Goal: Information Seeking & Learning: Compare options

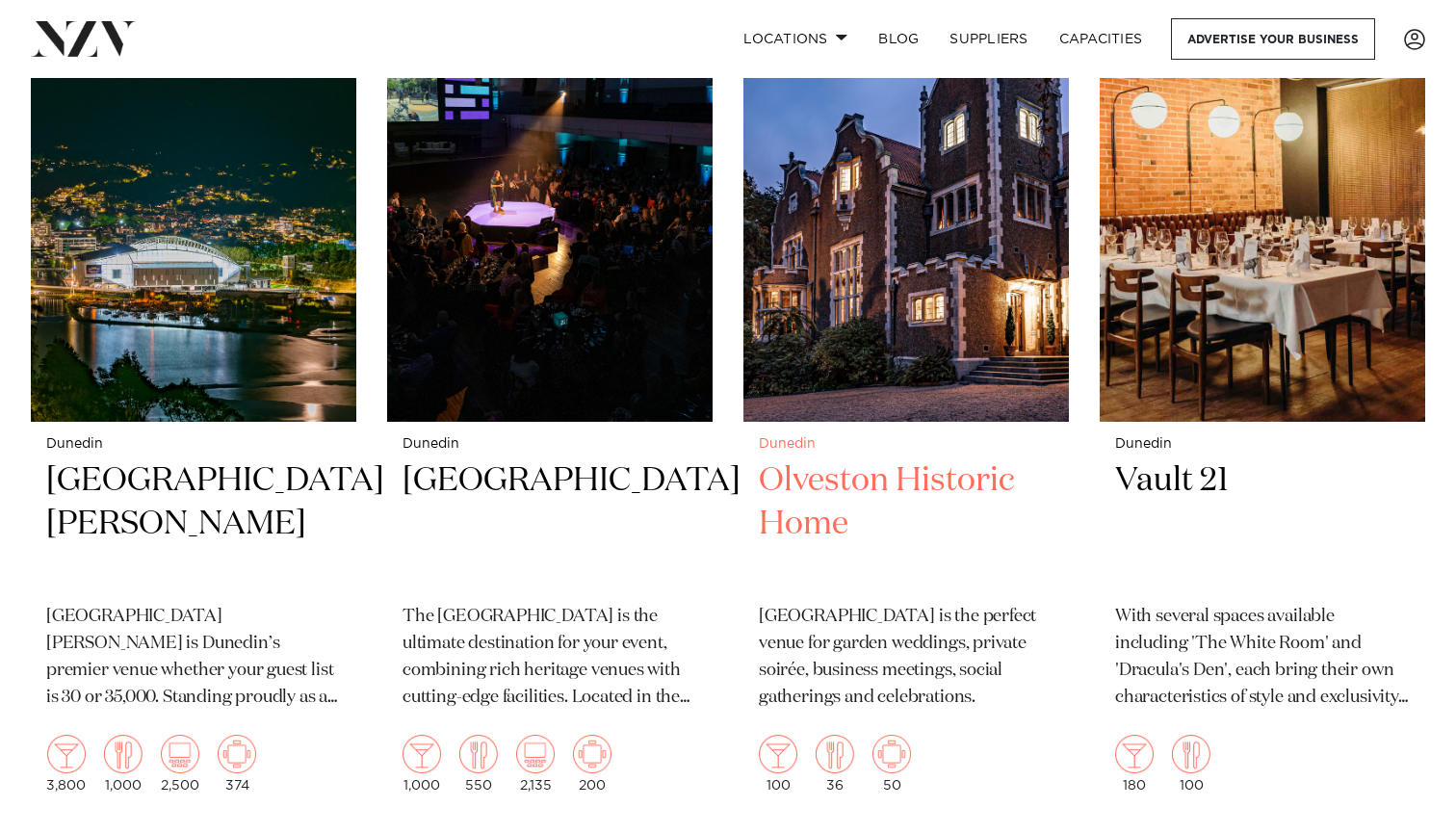
scroll to position [845, 0]
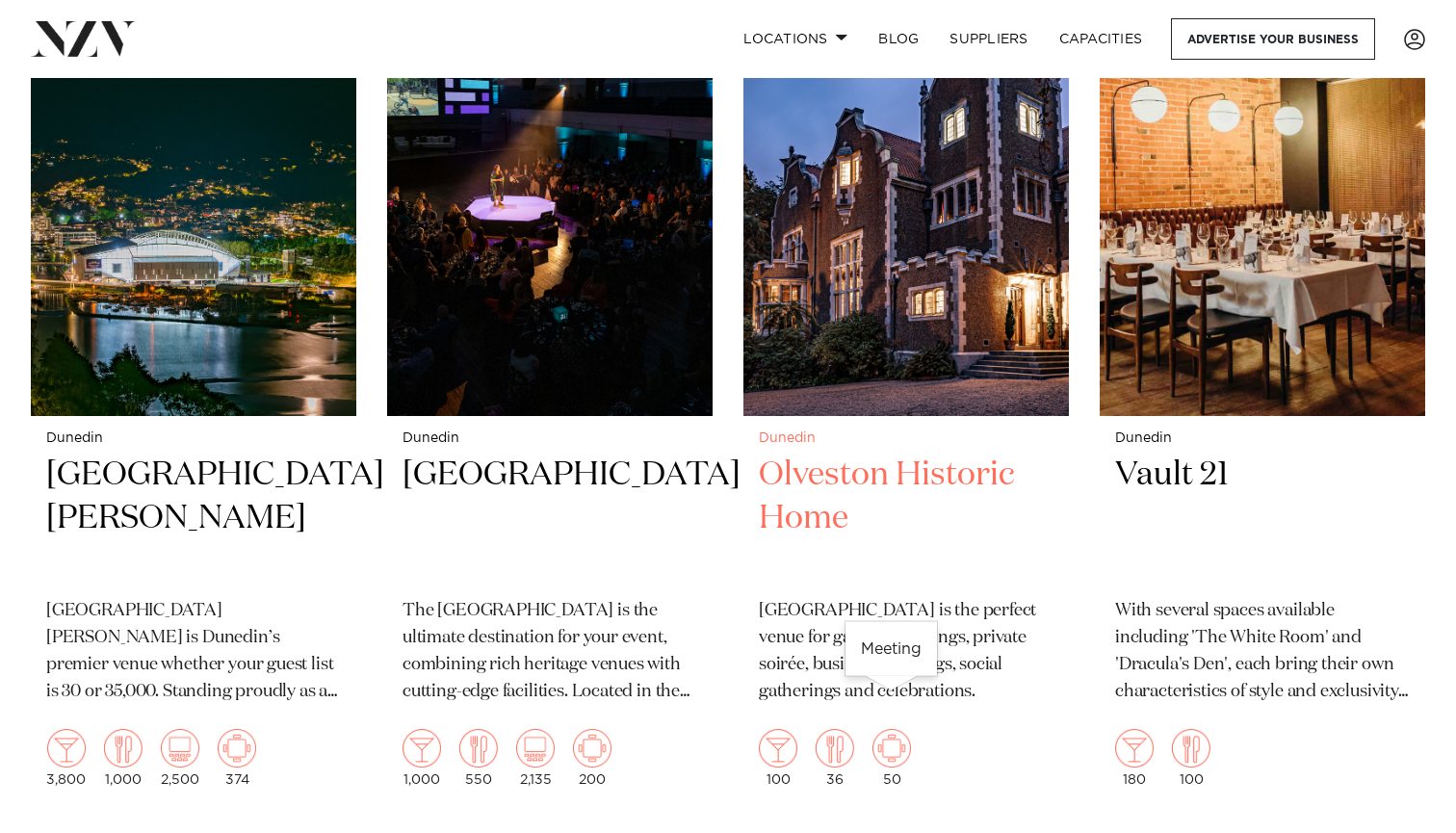
click at [886, 729] on img at bounding box center [891, 748] width 38 height 38
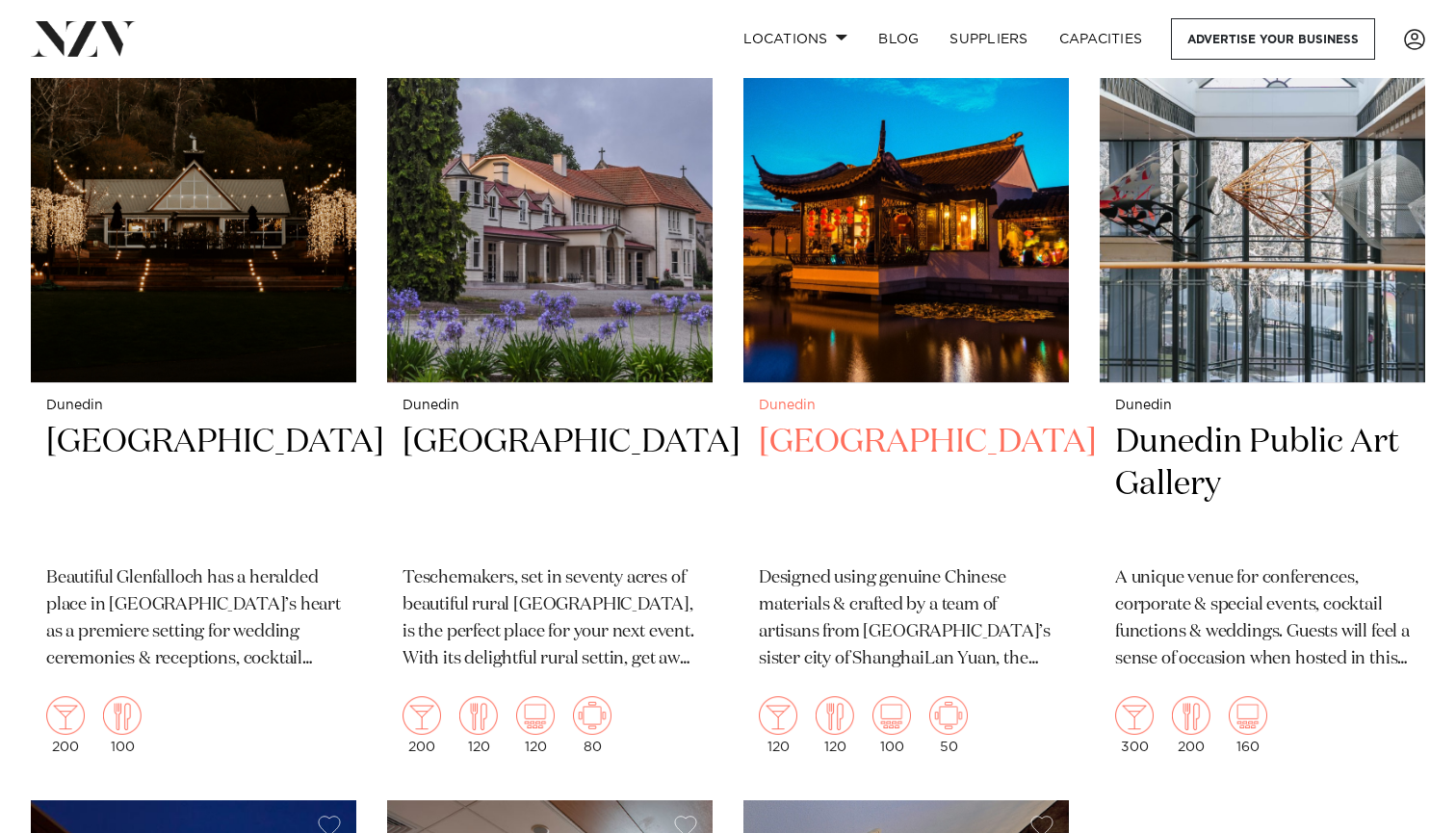
scroll to position [1746, 0]
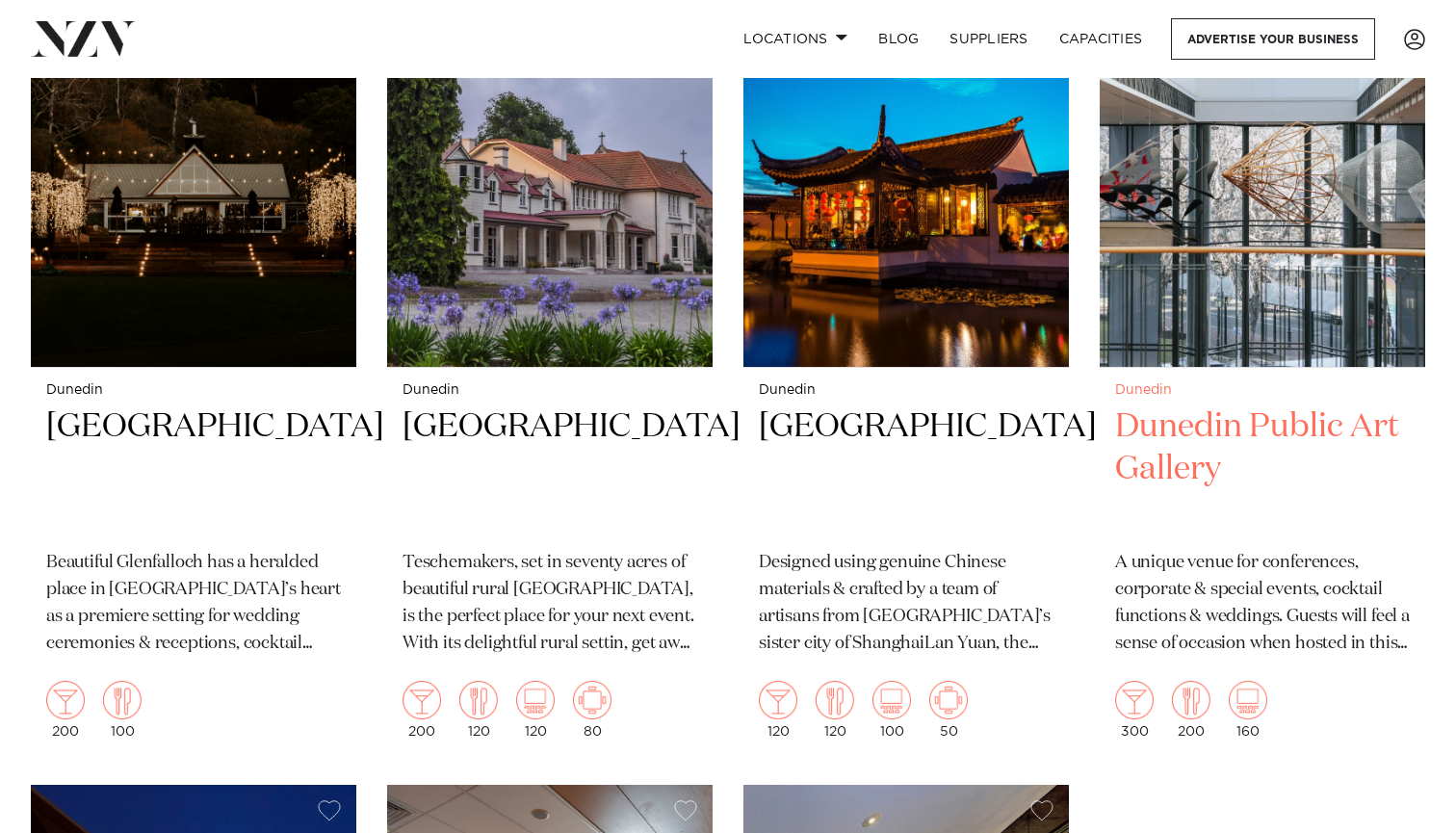
click at [1235, 405] on h2 "Dunedin Public Art Gallery" at bounding box center [1262, 470] width 294 height 130
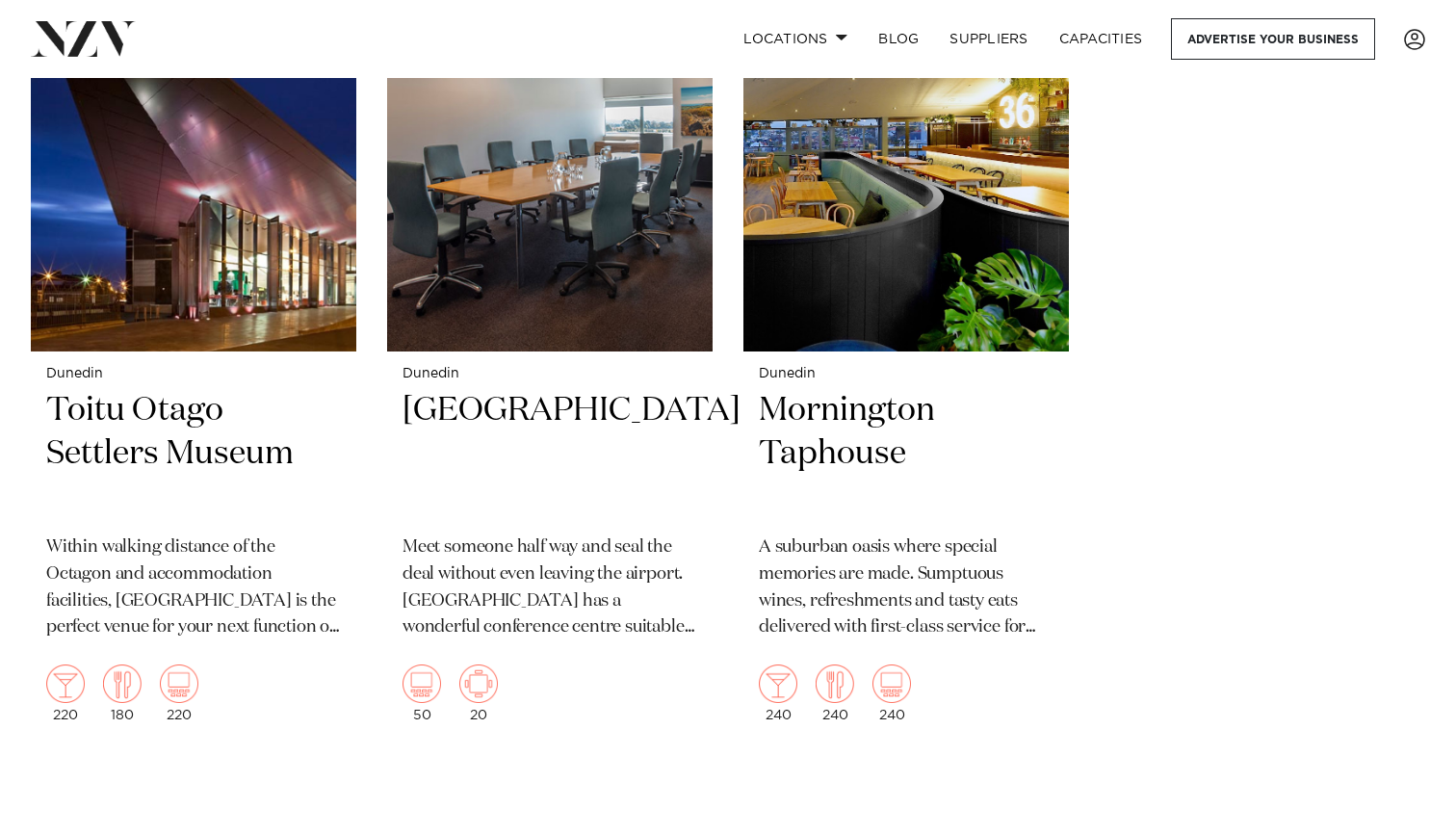
scroll to position [2489, 0]
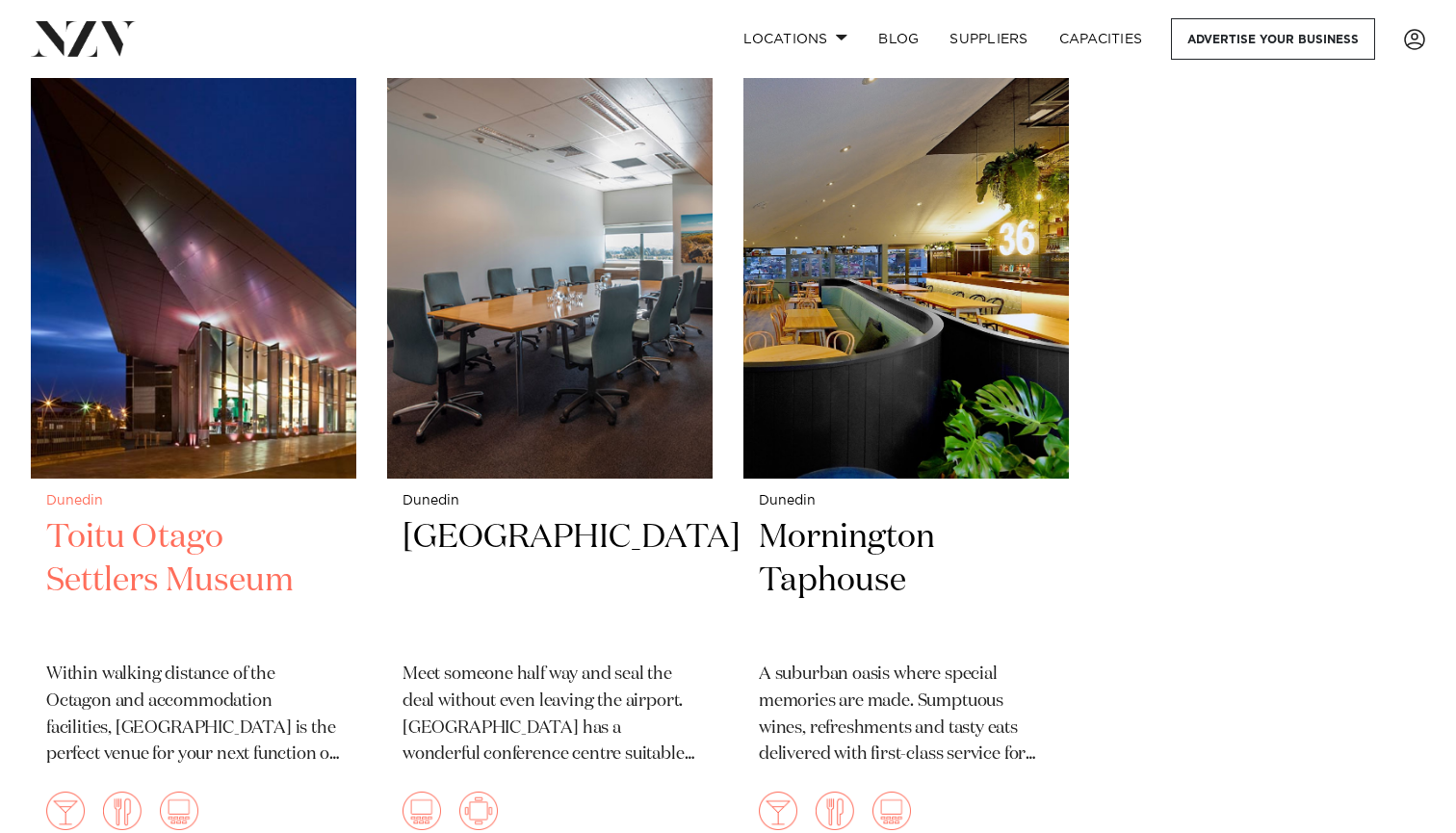
click at [245, 516] on h2 "Toitu Otago Settlers Museum" at bounding box center [193, 581] width 294 height 130
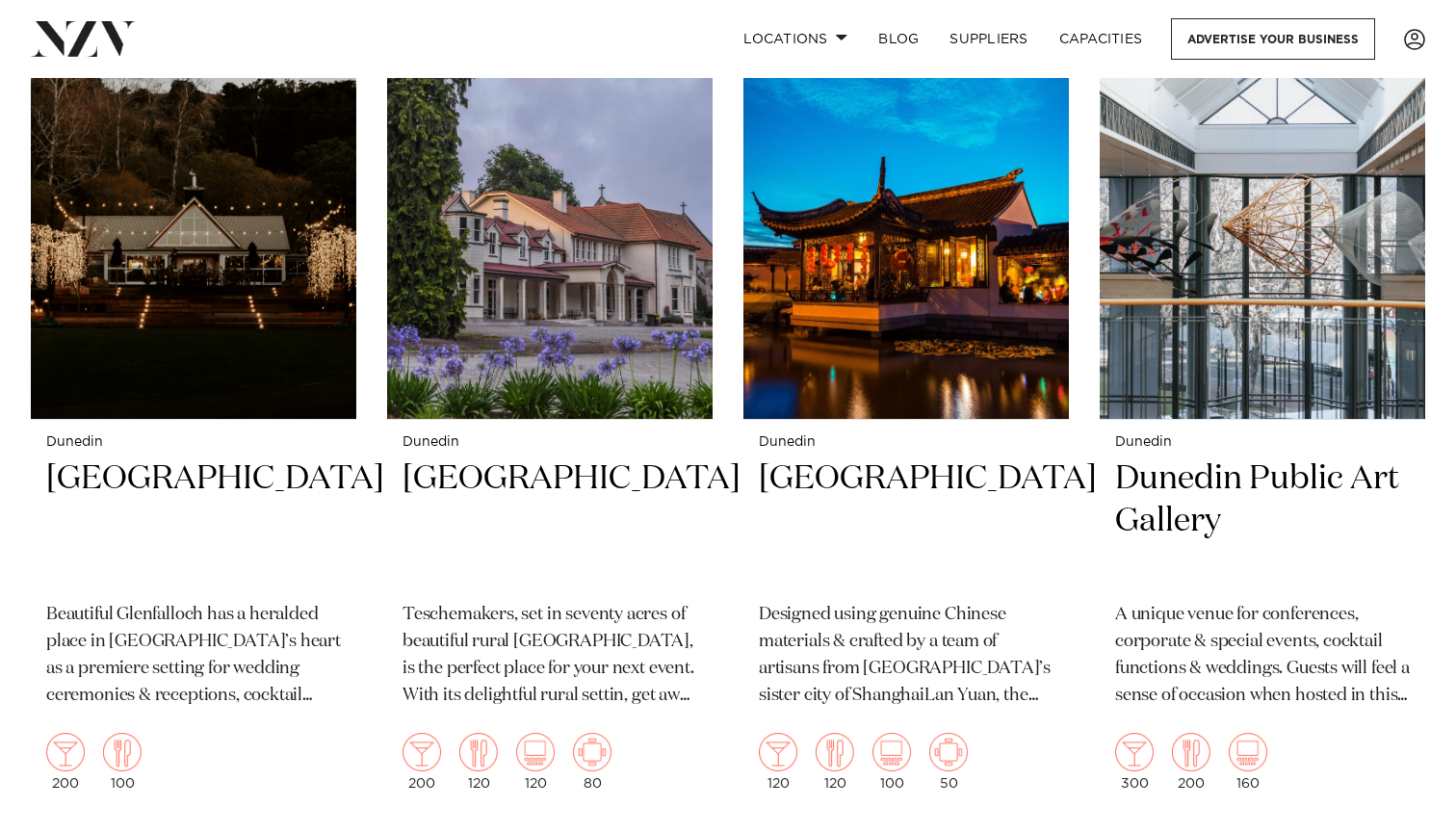
scroll to position [1677, 0]
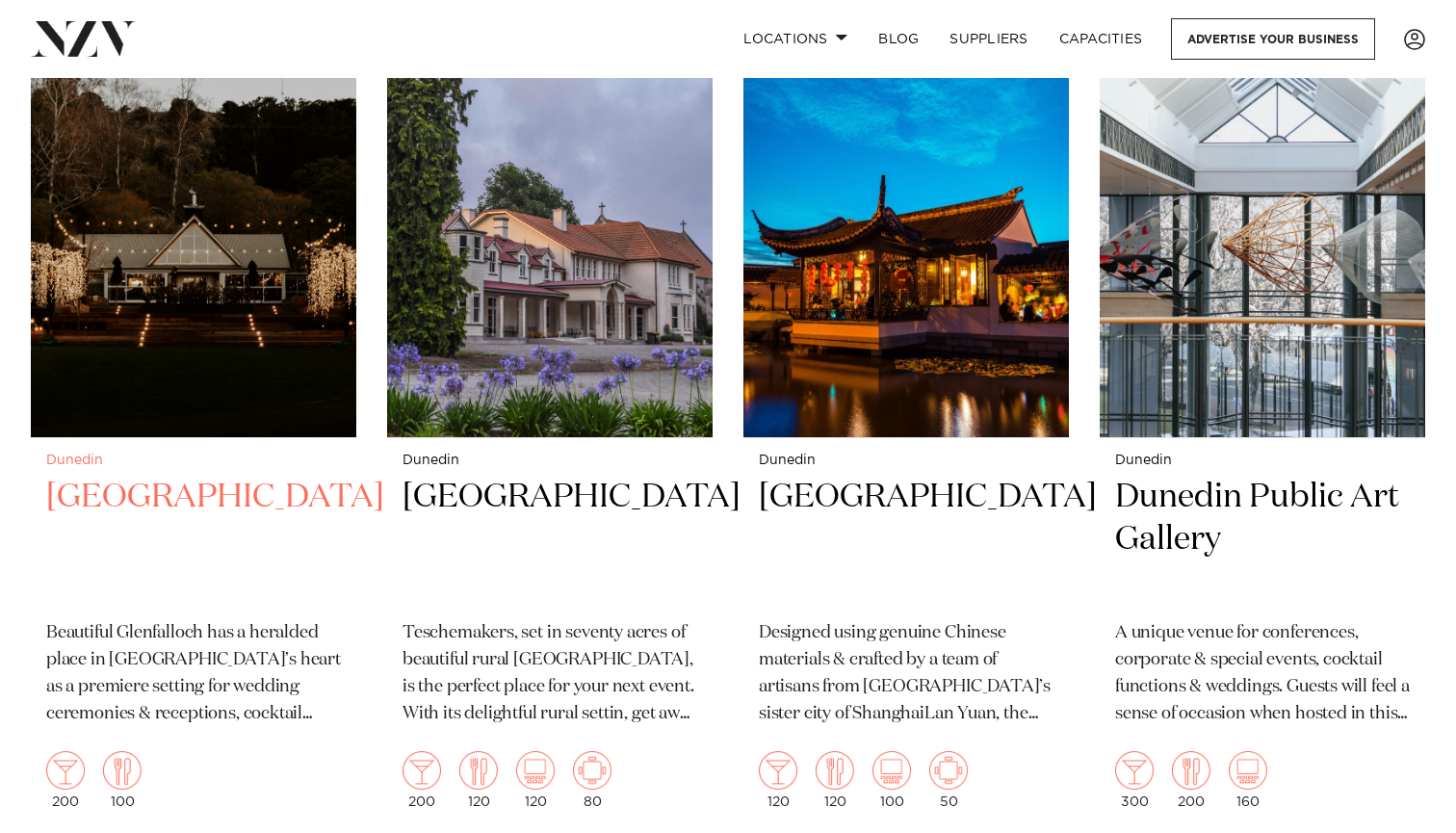
click at [212, 476] on h2 "Glenfalloch Garden" at bounding box center [193, 541] width 294 height 130
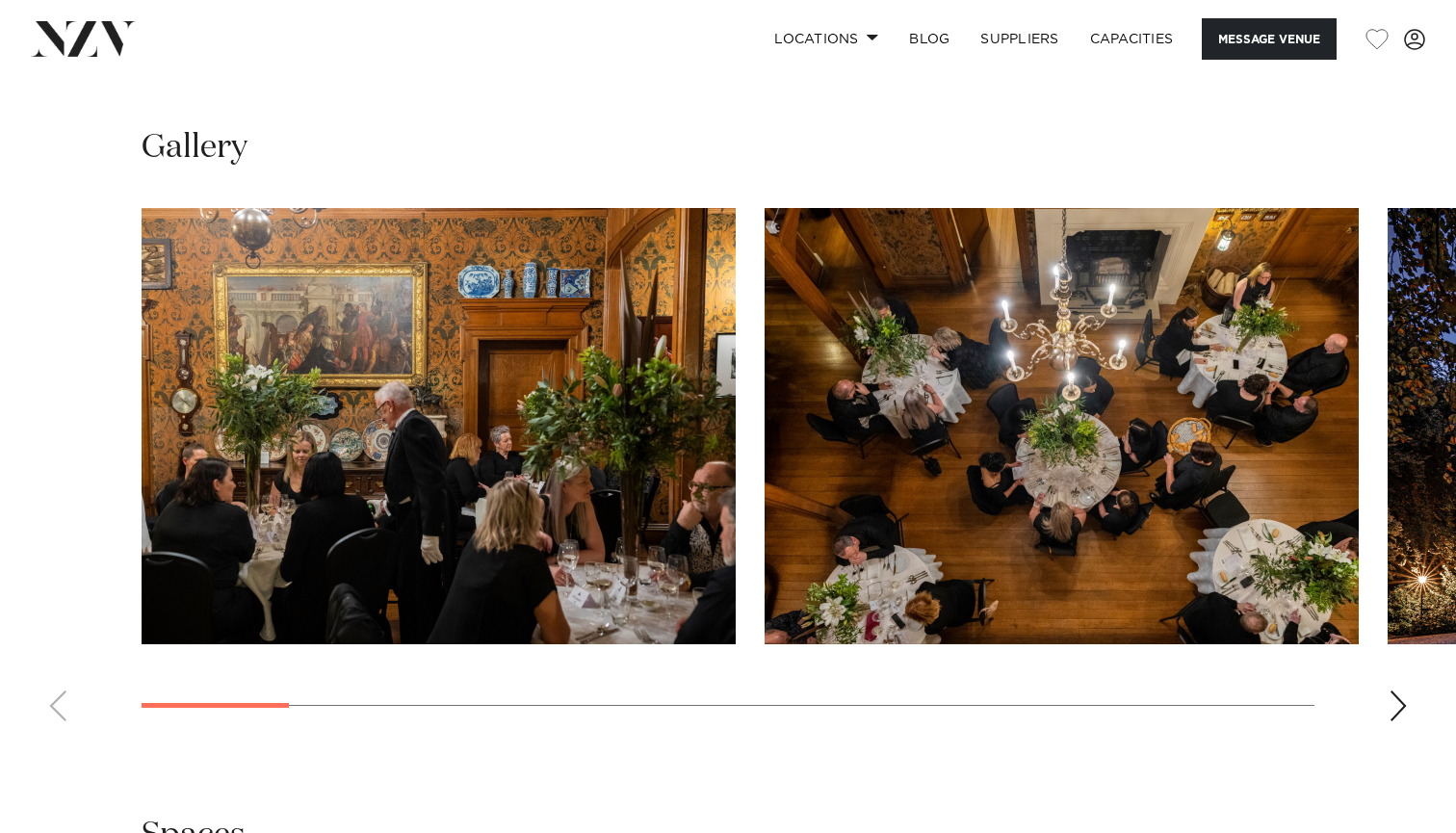
scroll to position [1614, 0]
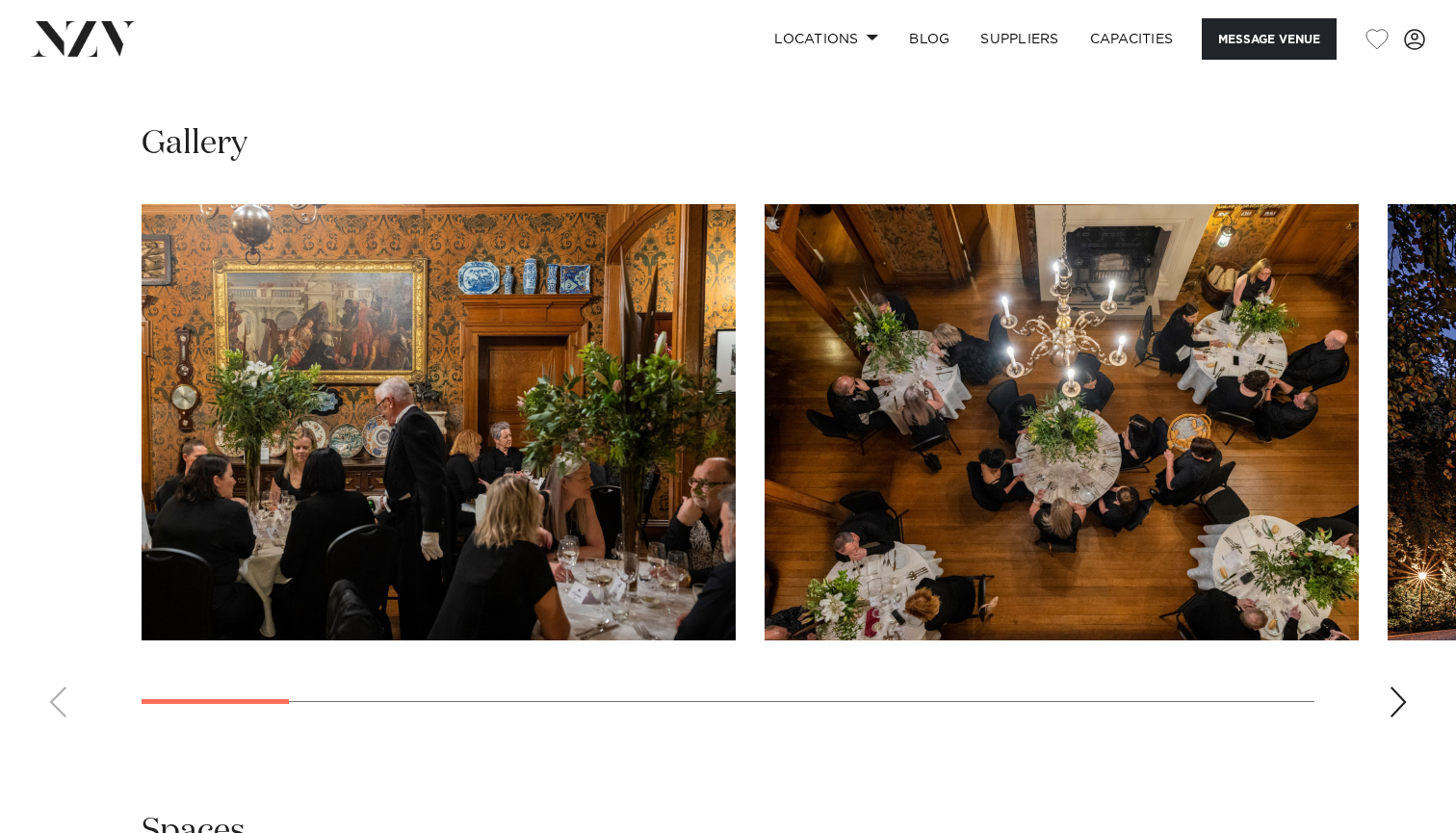
click at [1395, 713] on div "Next slide" at bounding box center [1398, 702] width 20 height 30
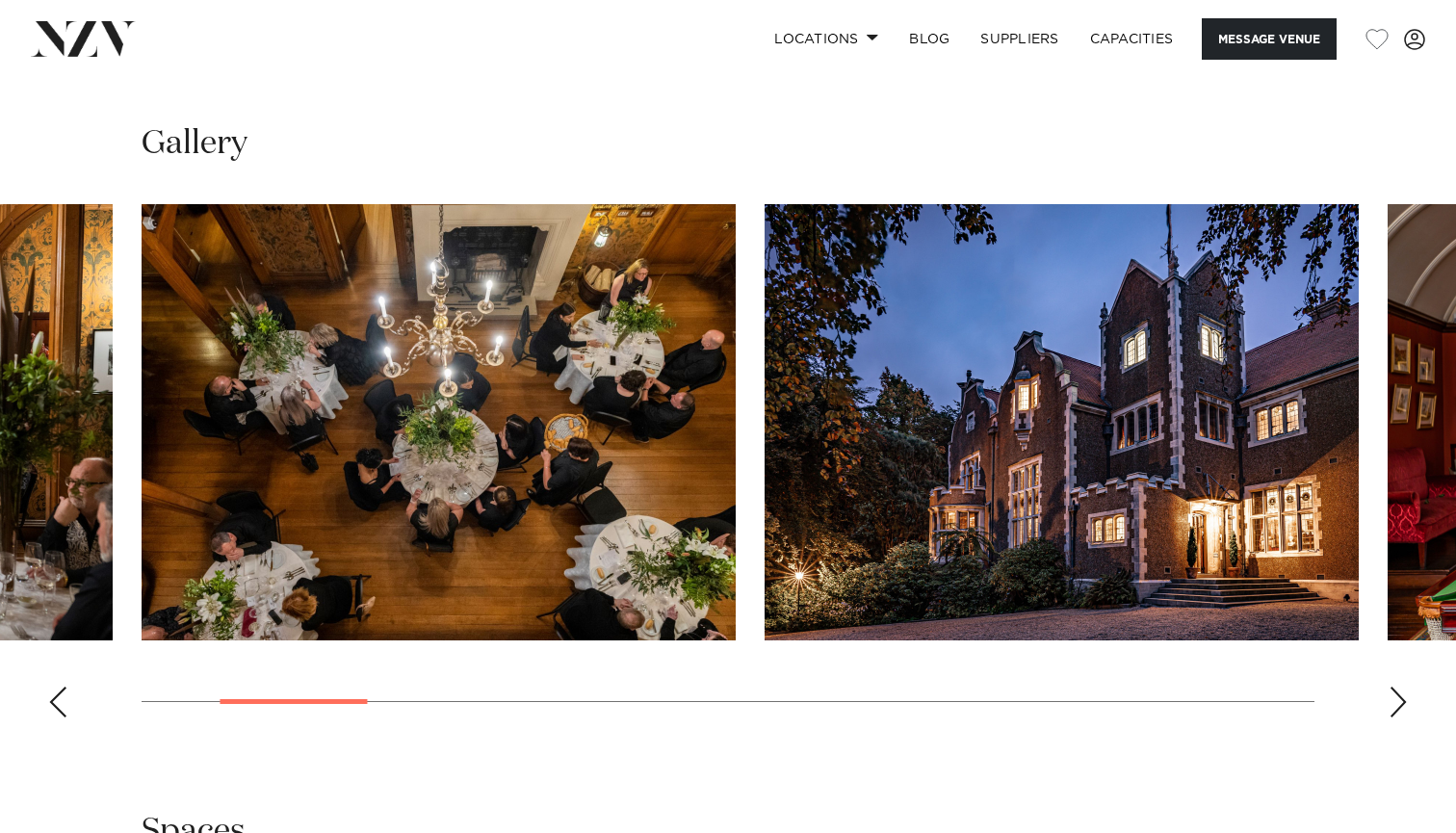
click at [1395, 713] on div "Next slide" at bounding box center [1398, 702] width 20 height 30
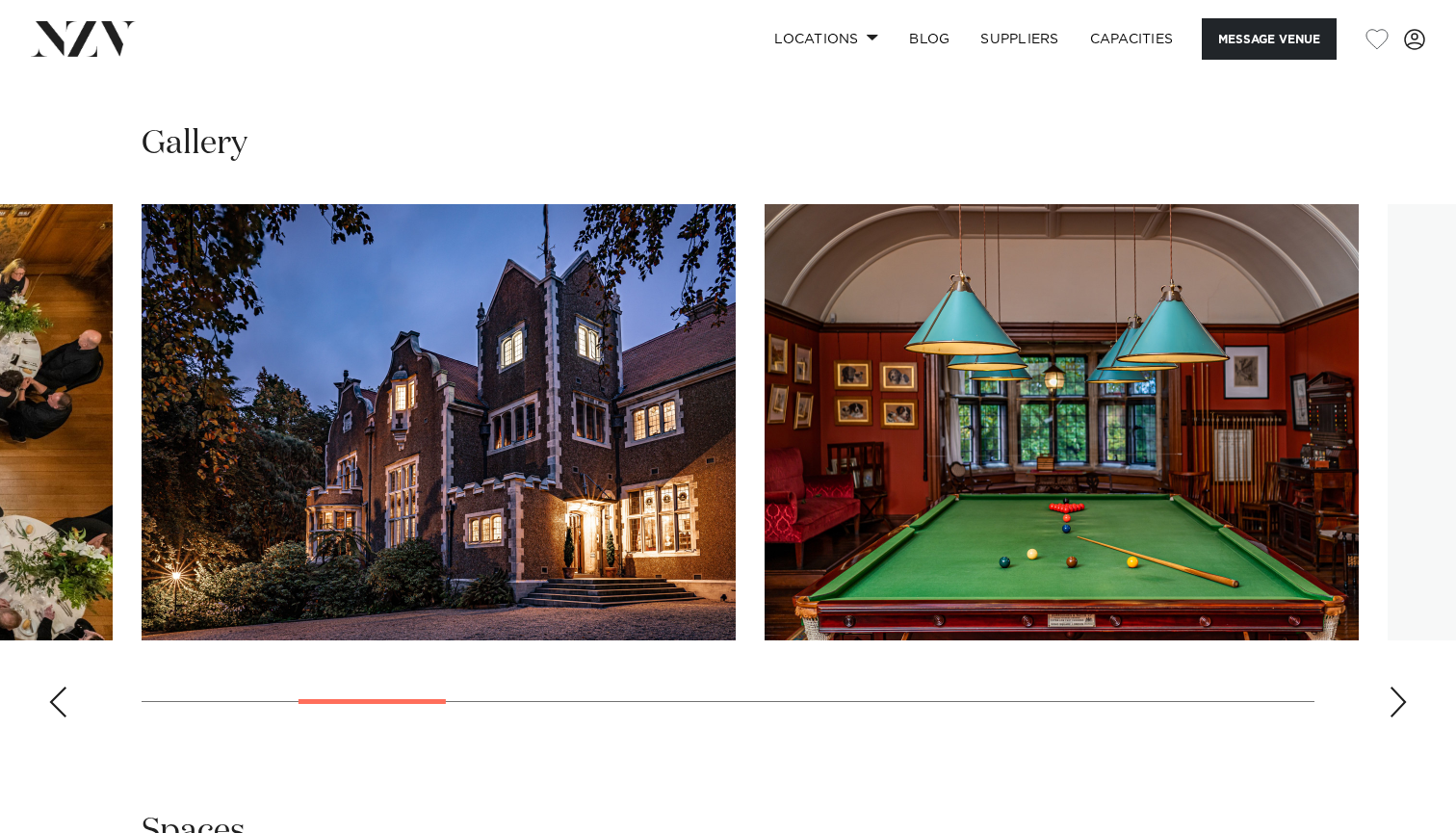
click at [1395, 713] on div "Next slide" at bounding box center [1398, 702] width 20 height 30
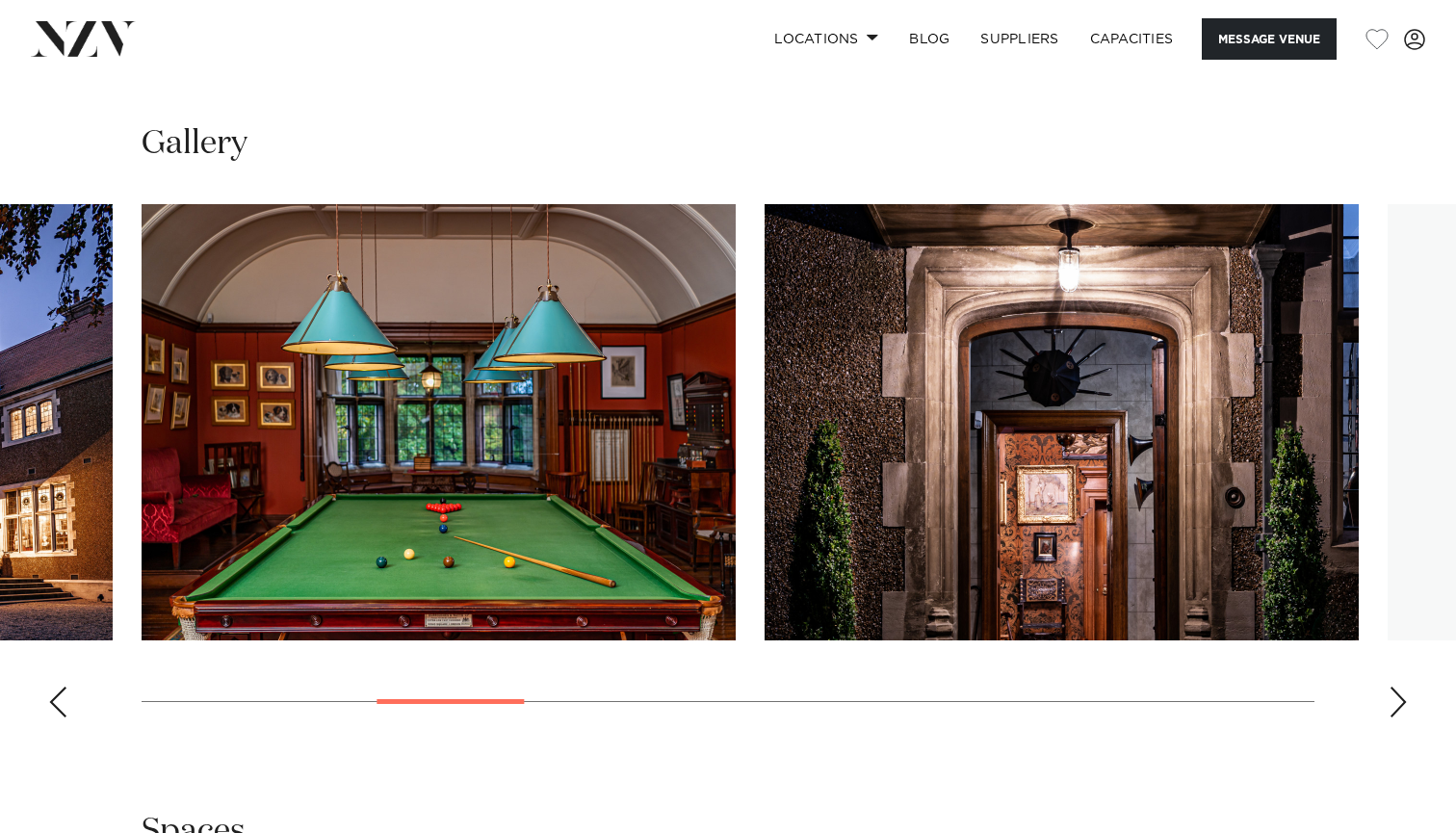
click at [1395, 713] on div "Next slide" at bounding box center [1398, 702] width 20 height 30
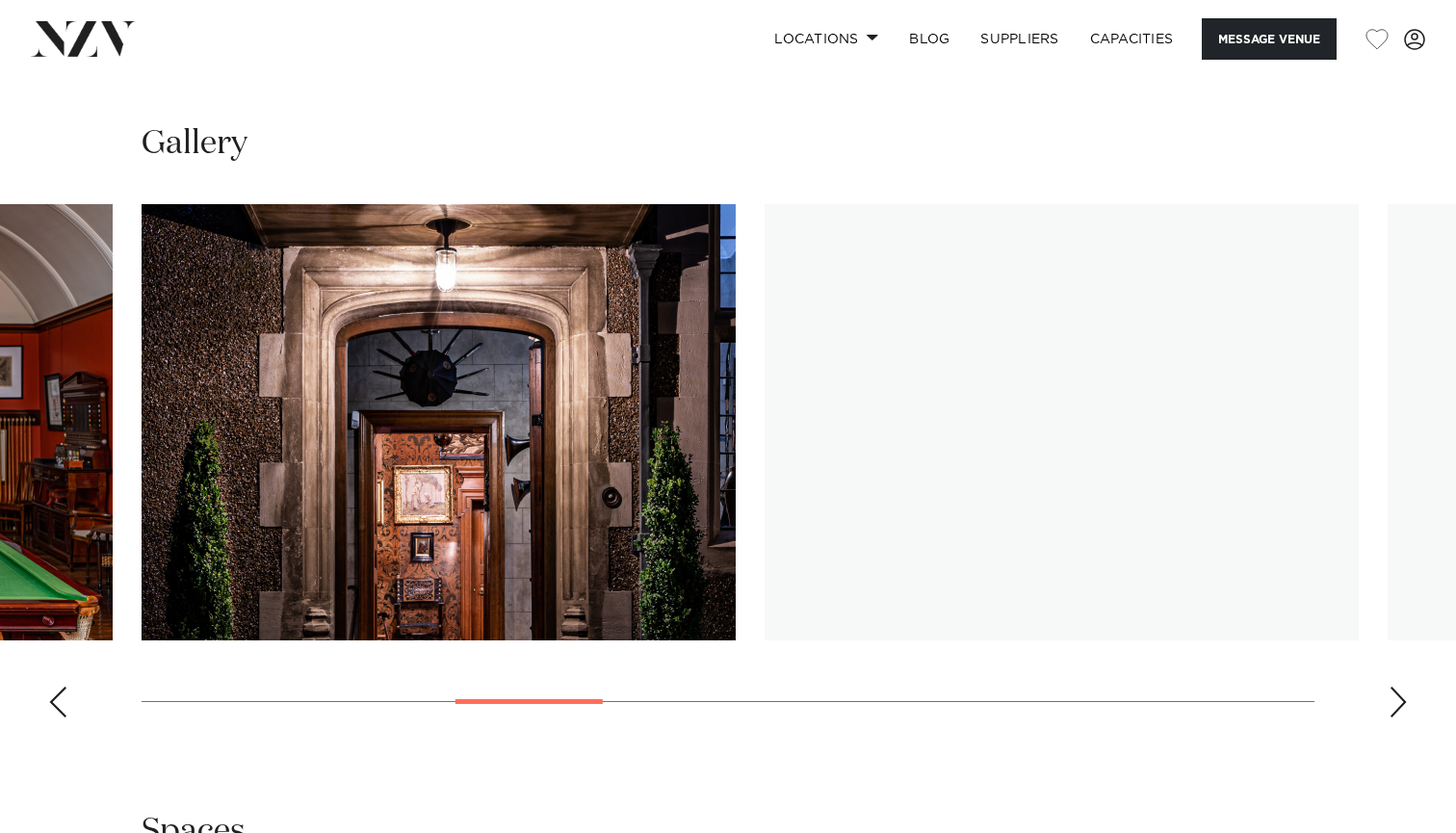
click at [1395, 713] on div "Next slide" at bounding box center [1398, 702] width 20 height 30
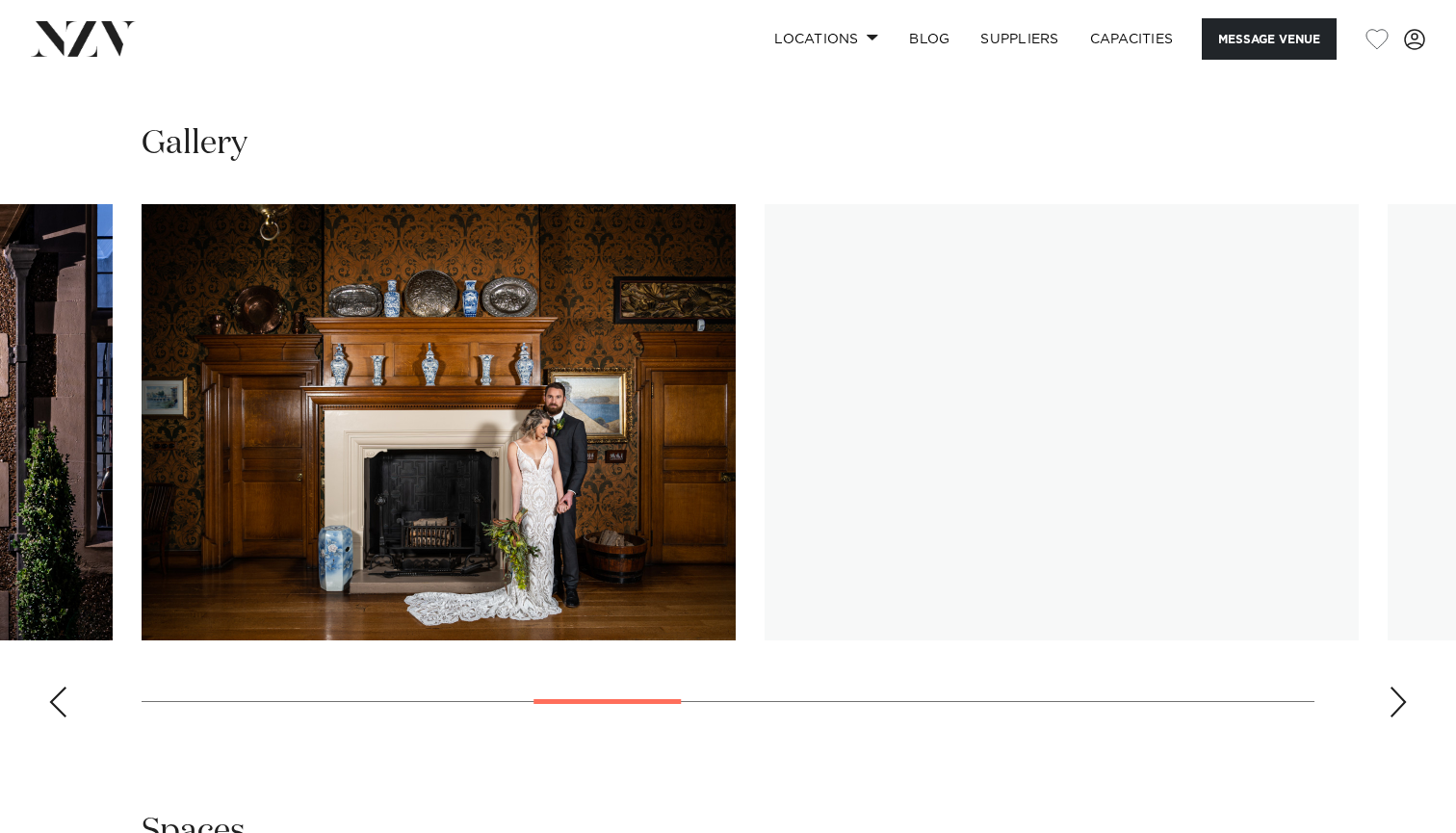
click at [1395, 713] on div "Next slide" at bounding box center [1398, 702] width 20 height 30
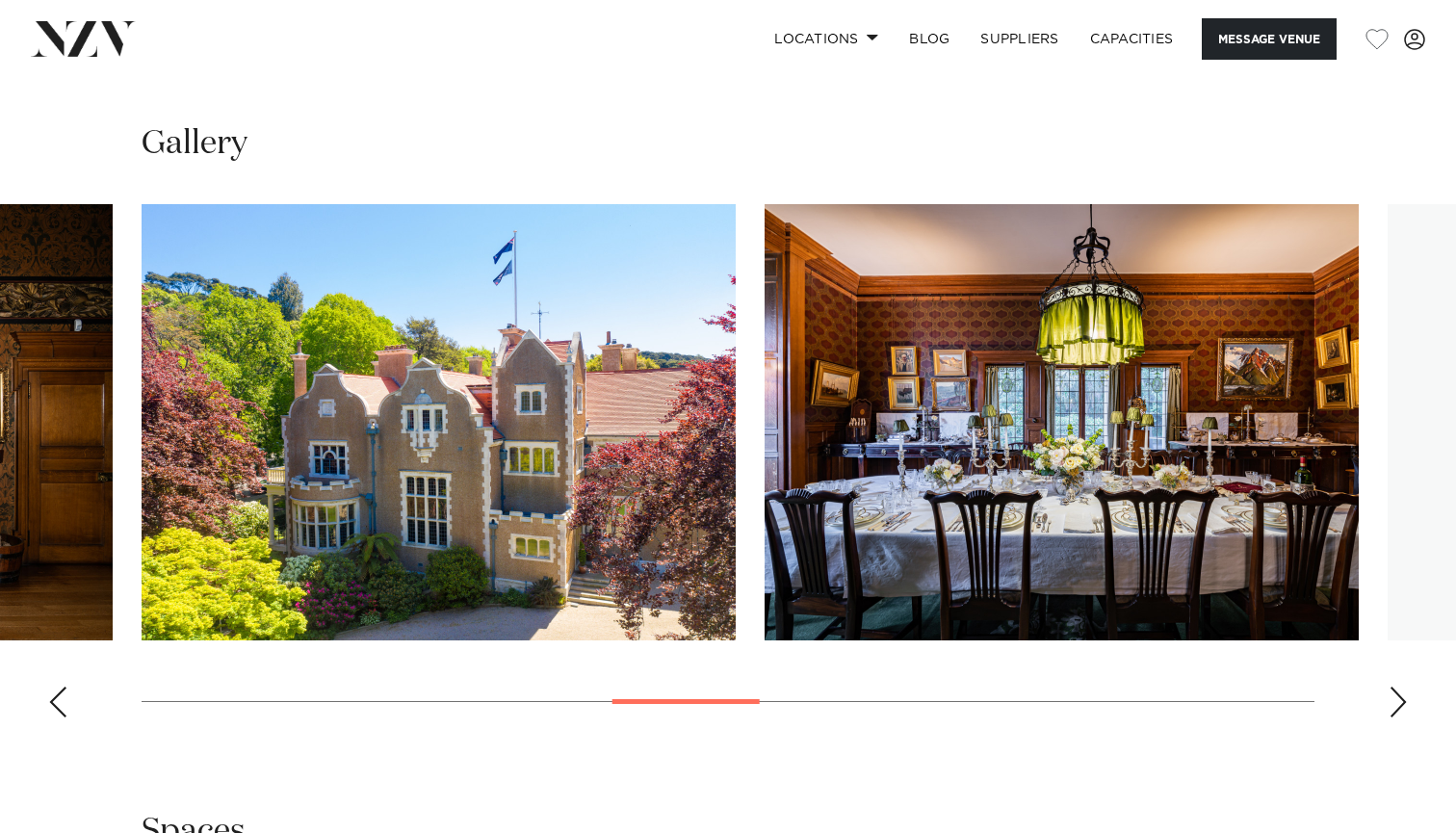
click at [1395, 713] on div "Next slide" at bounding box center [1398, 702] width 20 height 30
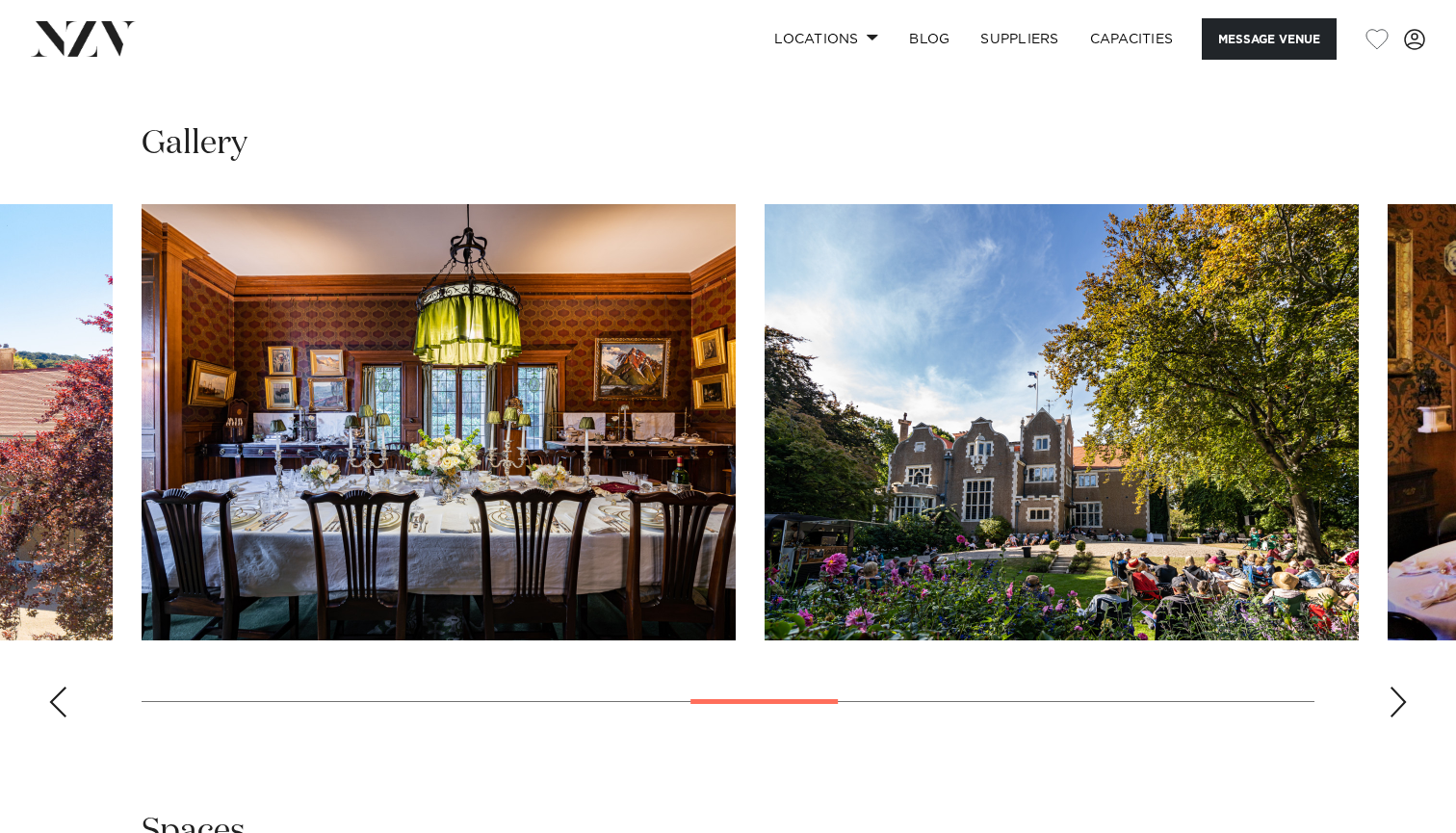
click at [1395, 713] on div "Next slide" at bounding box center [1398, 702] width 20 height 30
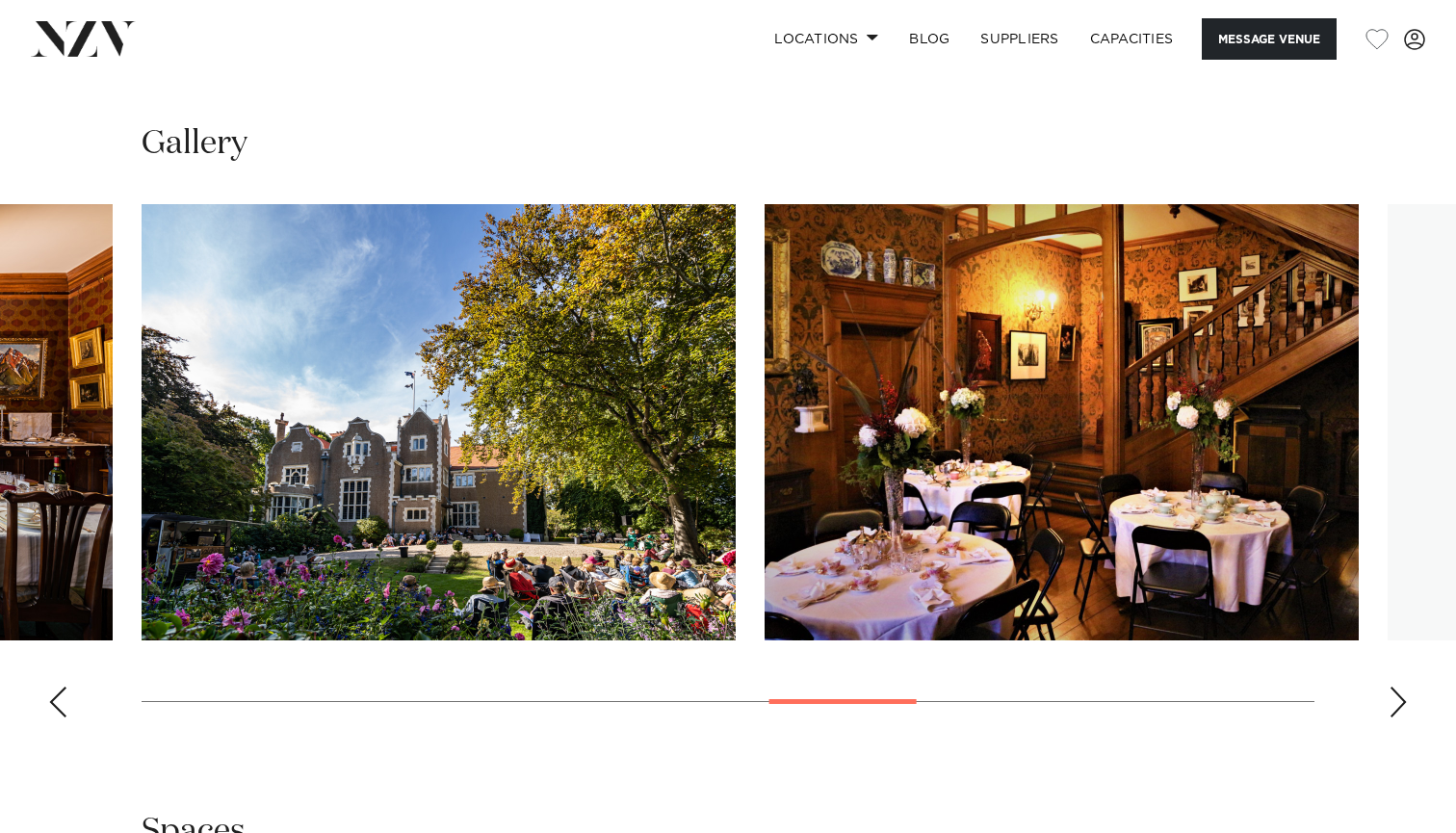
click at [1395, 713] on div "Next slide" at bounding box center [1398, 702] width 20 height 30
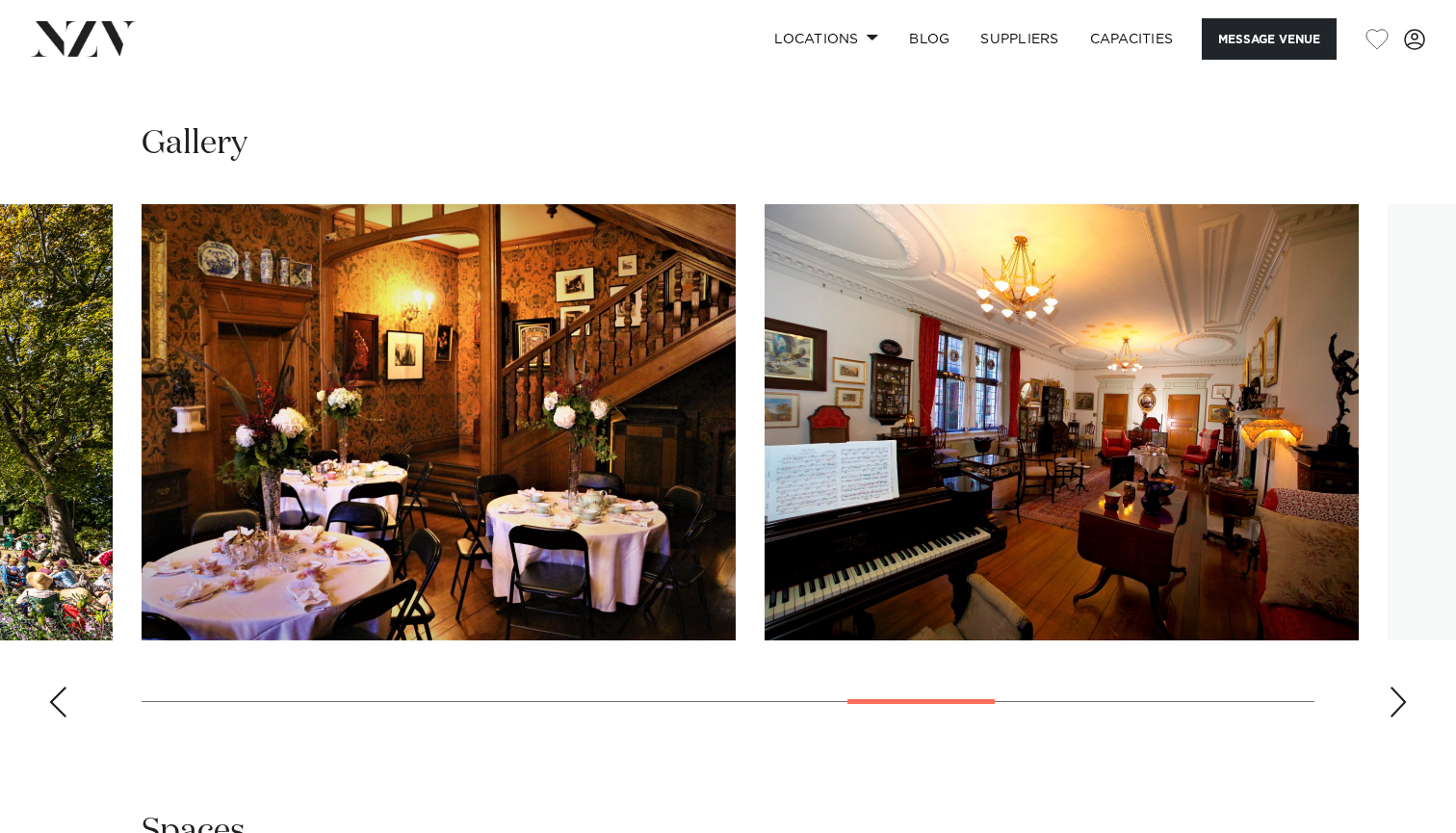
click at [1395, 713] on div "Next slide" at bounding box center [1398, 702] width 20 height 30
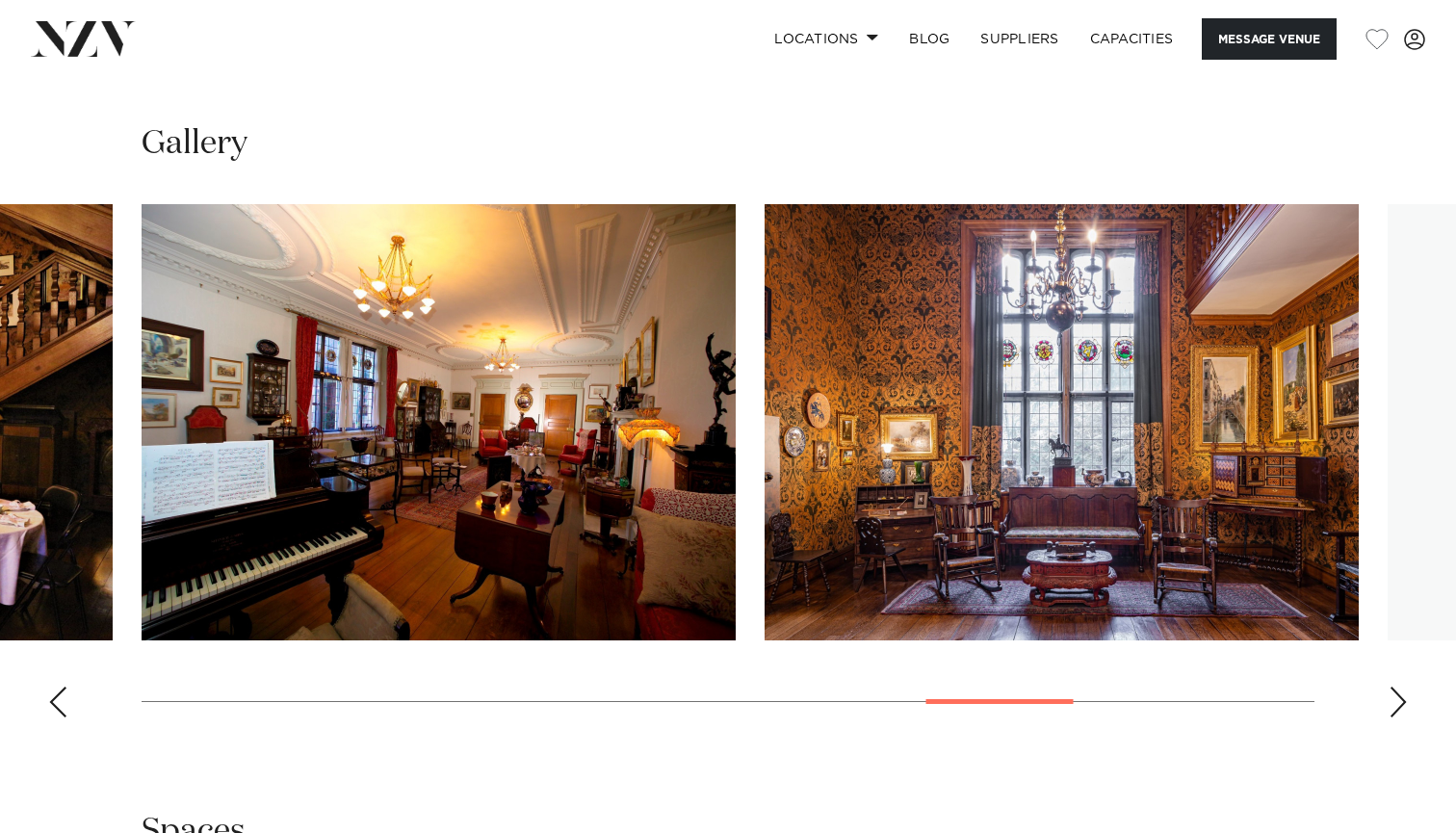
click at [1395, 713] on div "Next slide" at bounding box center [1398, 702] width 20 height 30
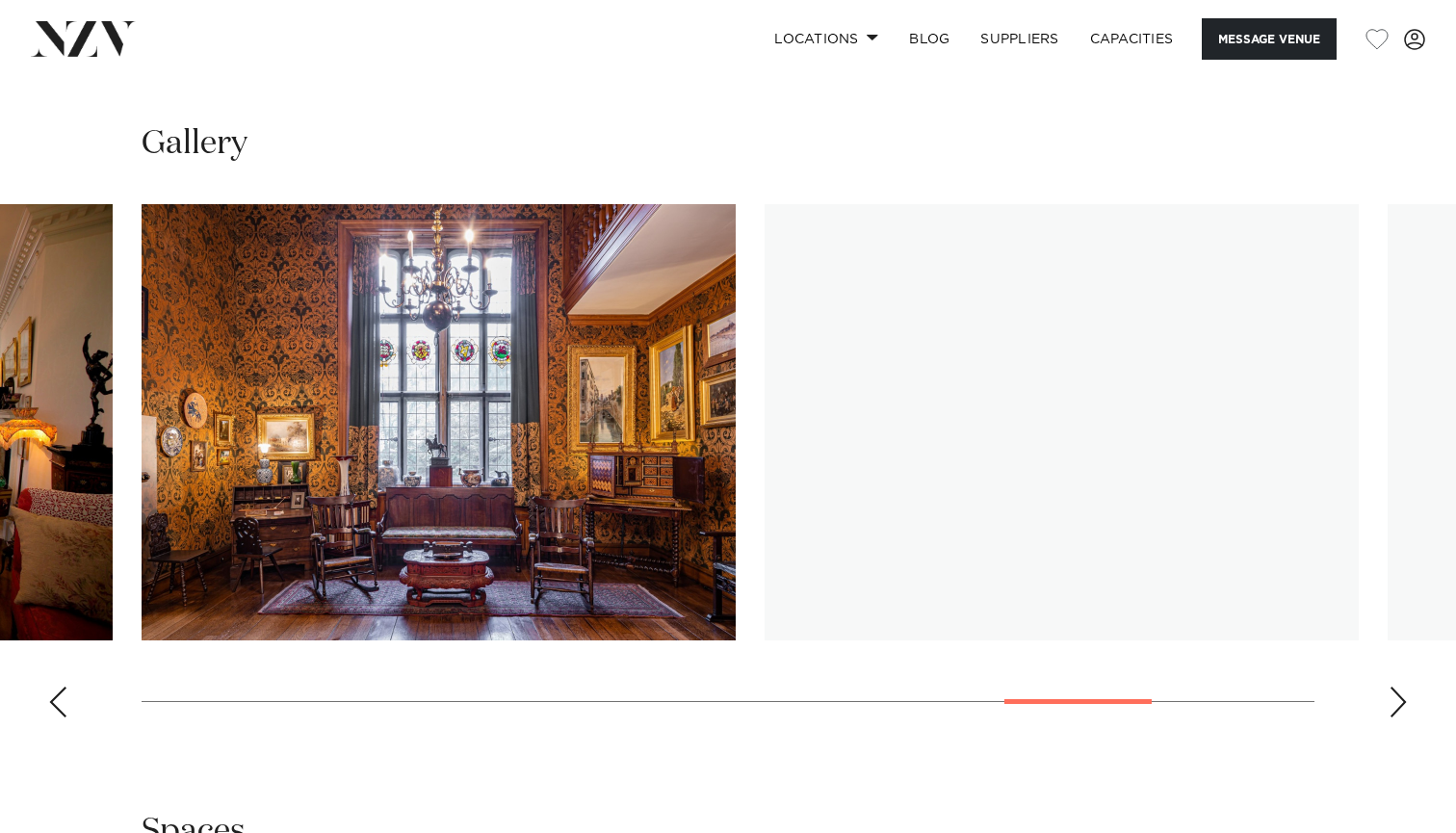
click at [1395, 713] on div "Next slide" at bounding box center [1398, 702] width 20 height 30
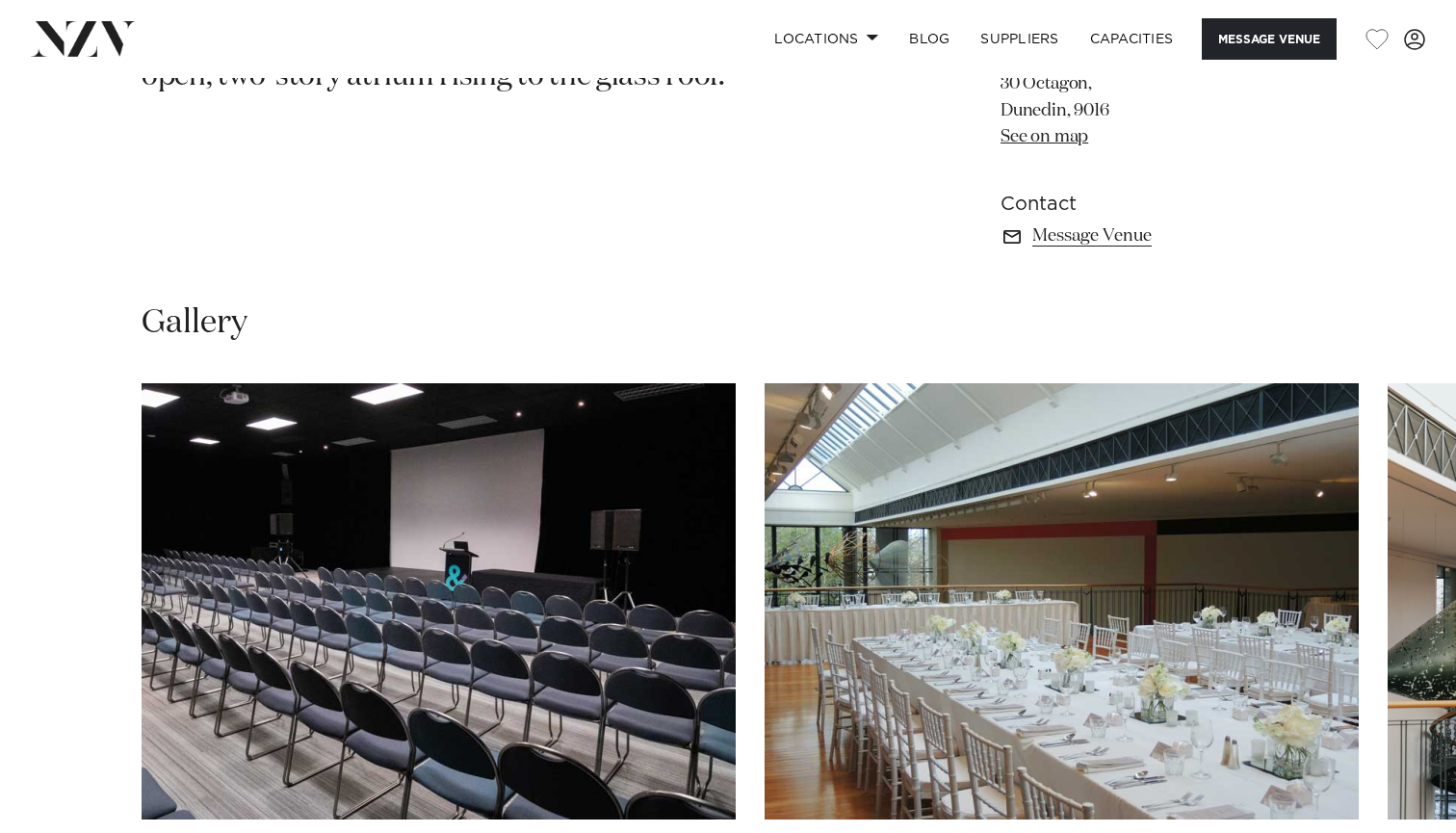
scroll to position [1376, 0]
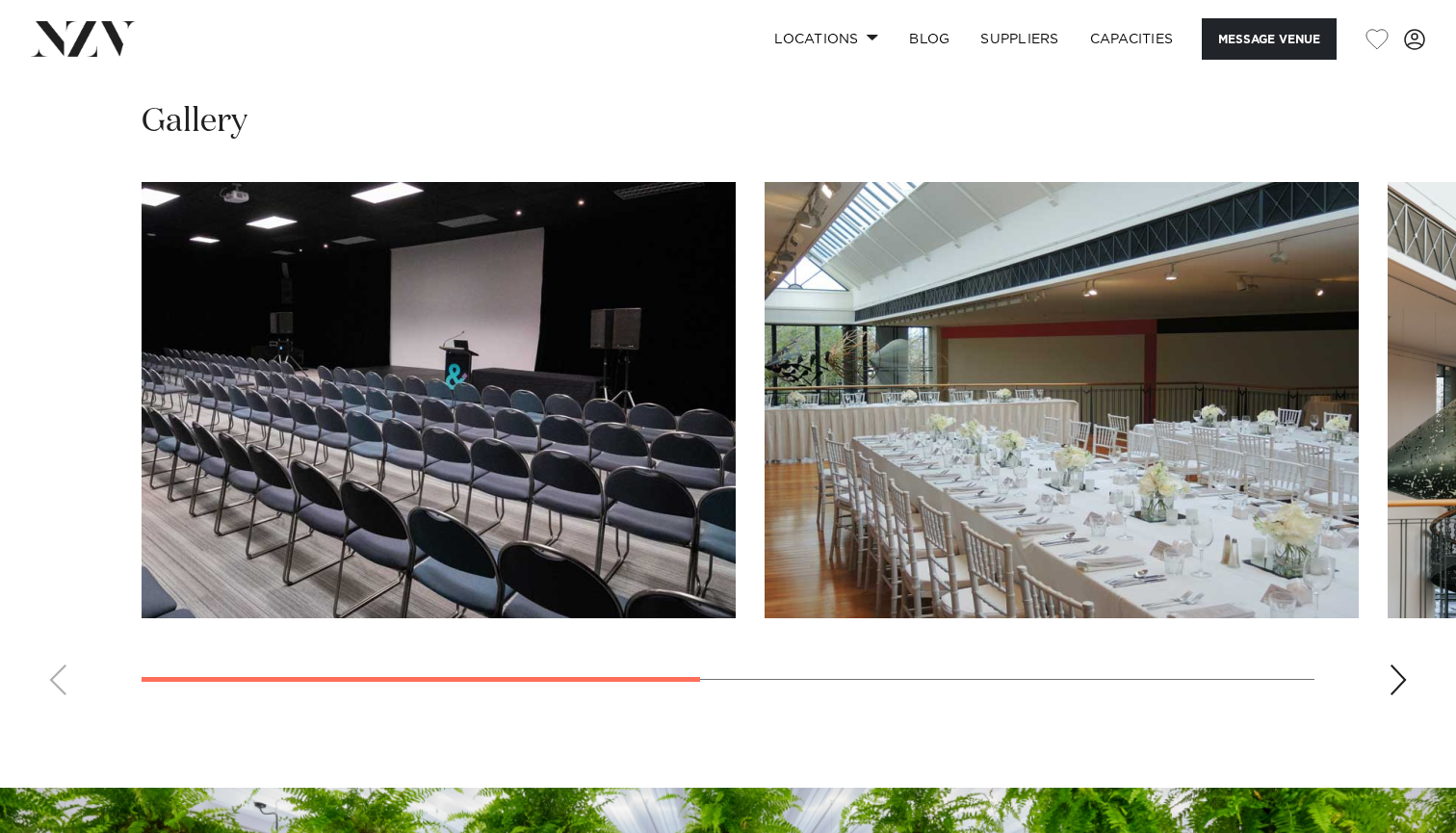
click at [1411, 672] on swiper-container at bounding box center [728, 445] width 1456 height 529
click at [1390, 672] on div "Next slide" at bounding box center [1398, 679] width 20 height 30
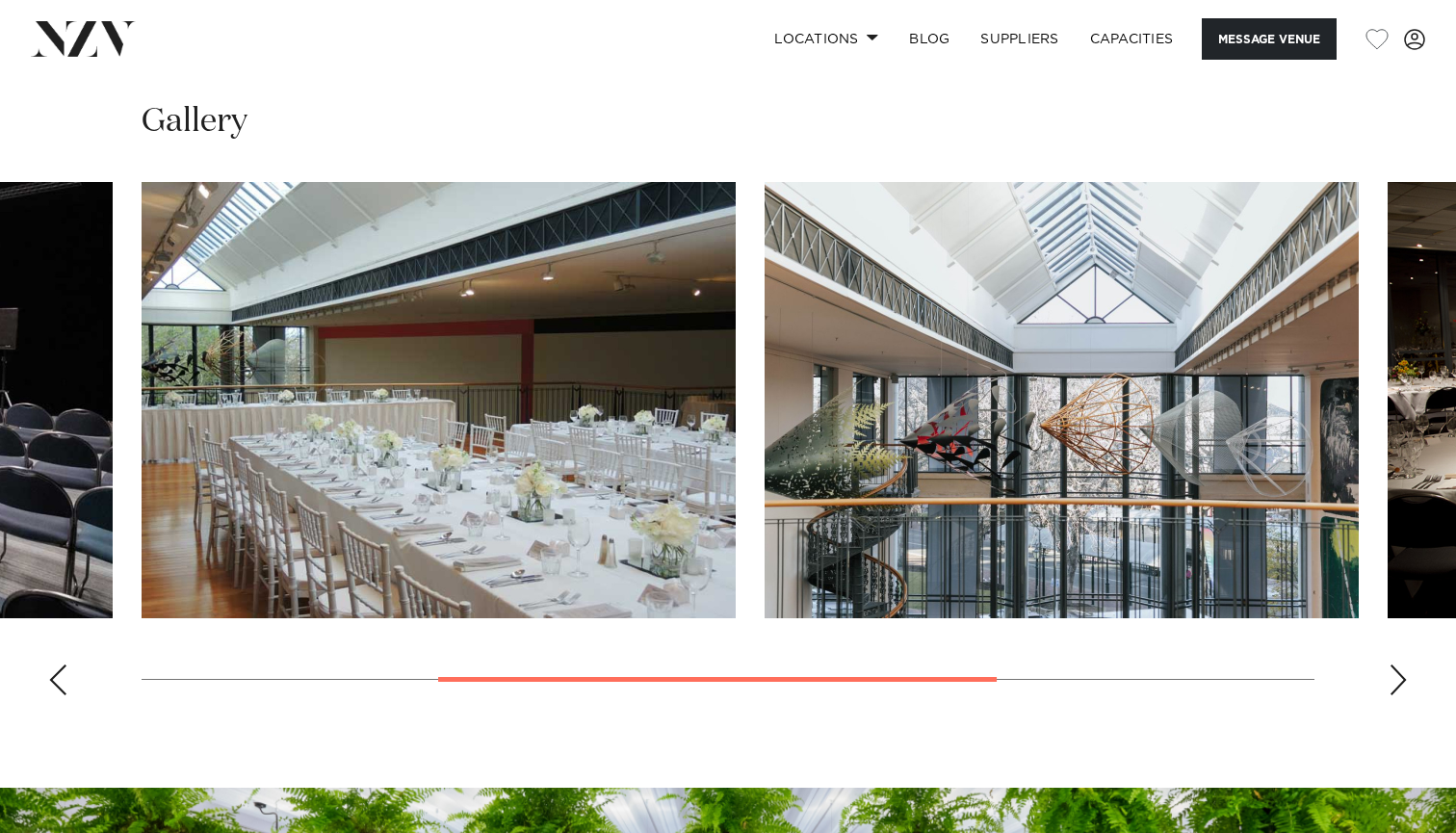
click at [1390, 672] on div "Next slide" at bounding box center [1398, 679] width 20 height 30
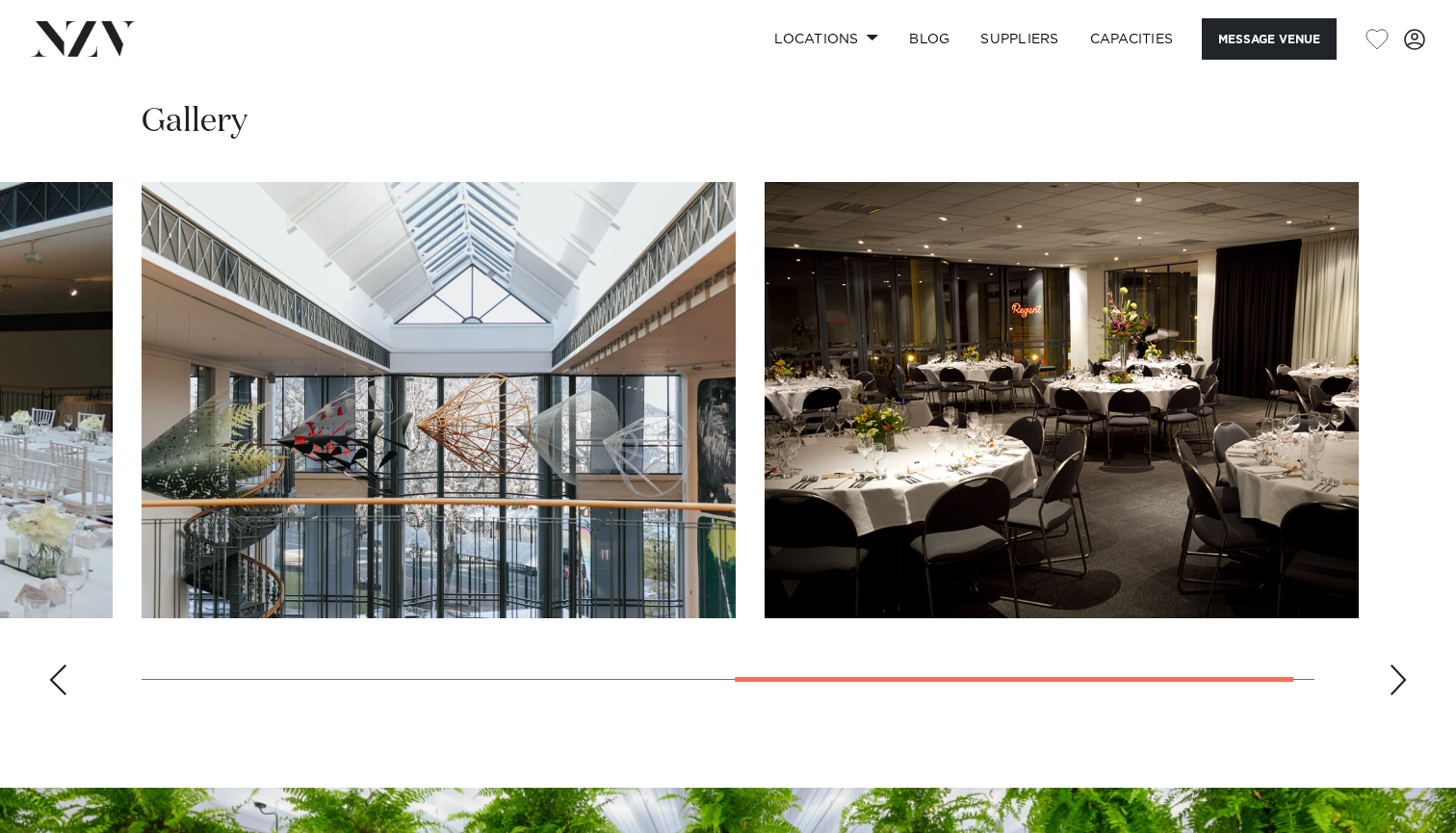
click at [1390, 672] on div "Next slide" at bounding box center [1398, 679] width 20 height 30
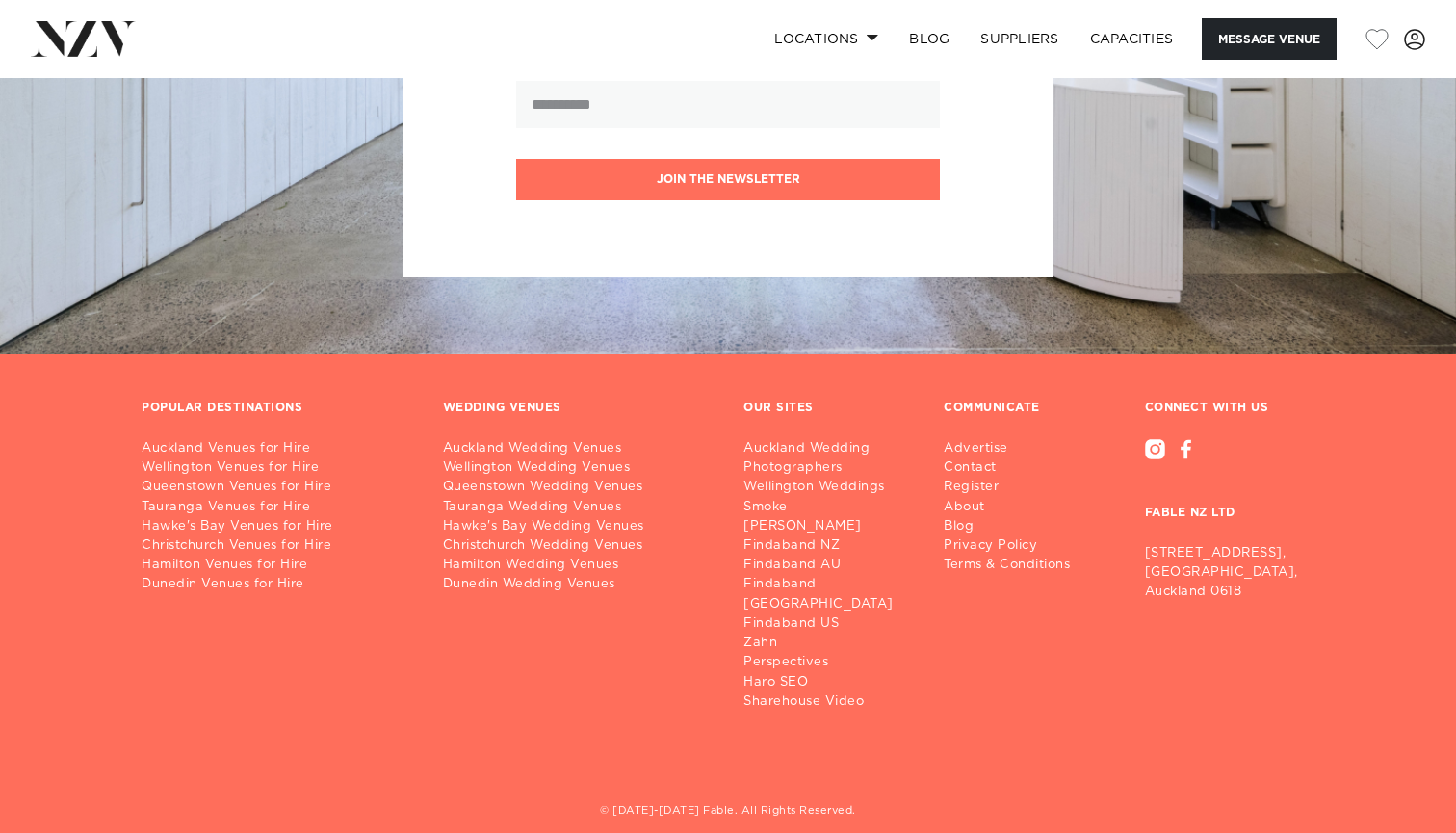
scroll to position [2421, 0]
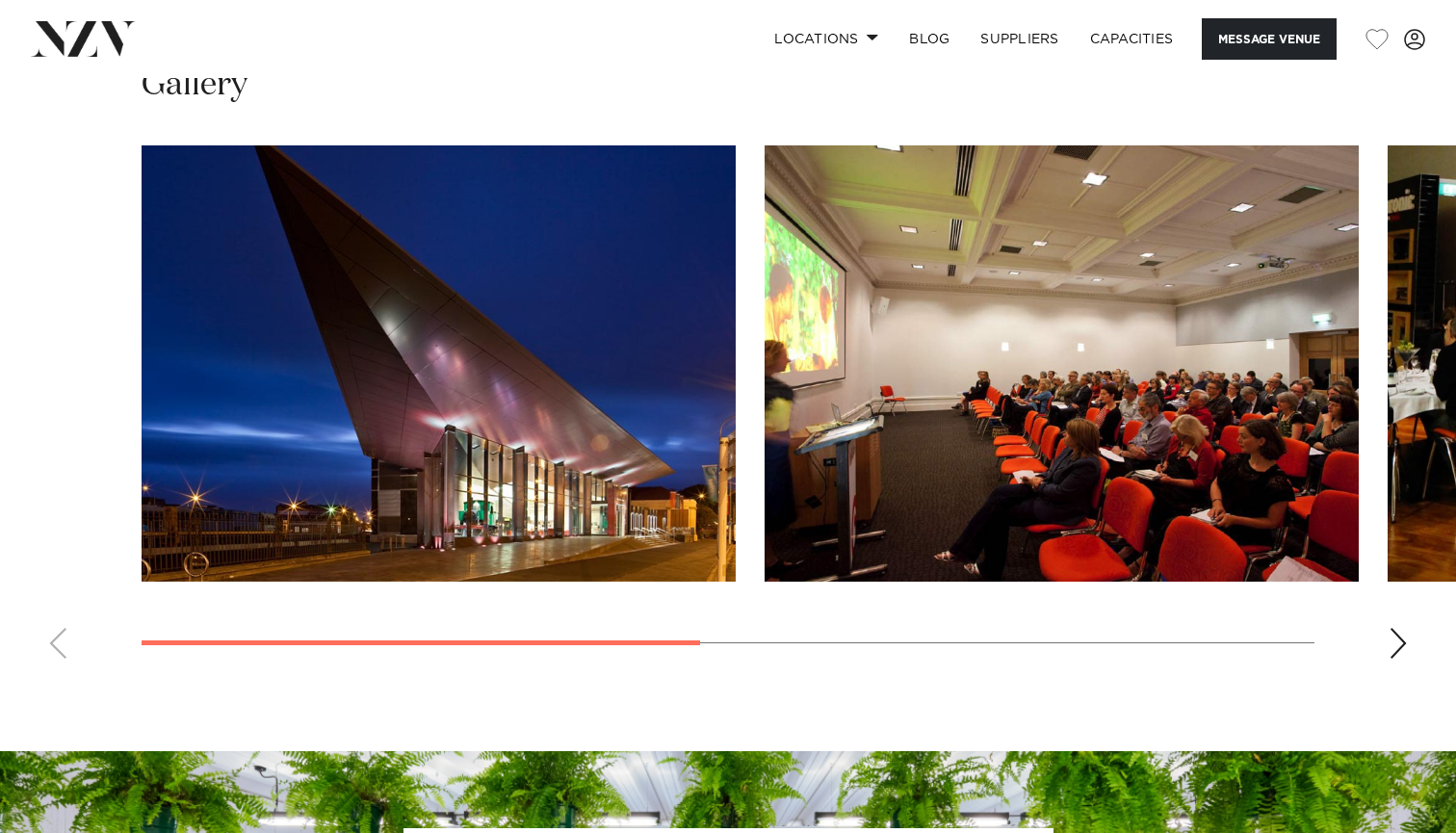
scroll to position [1411, 0]
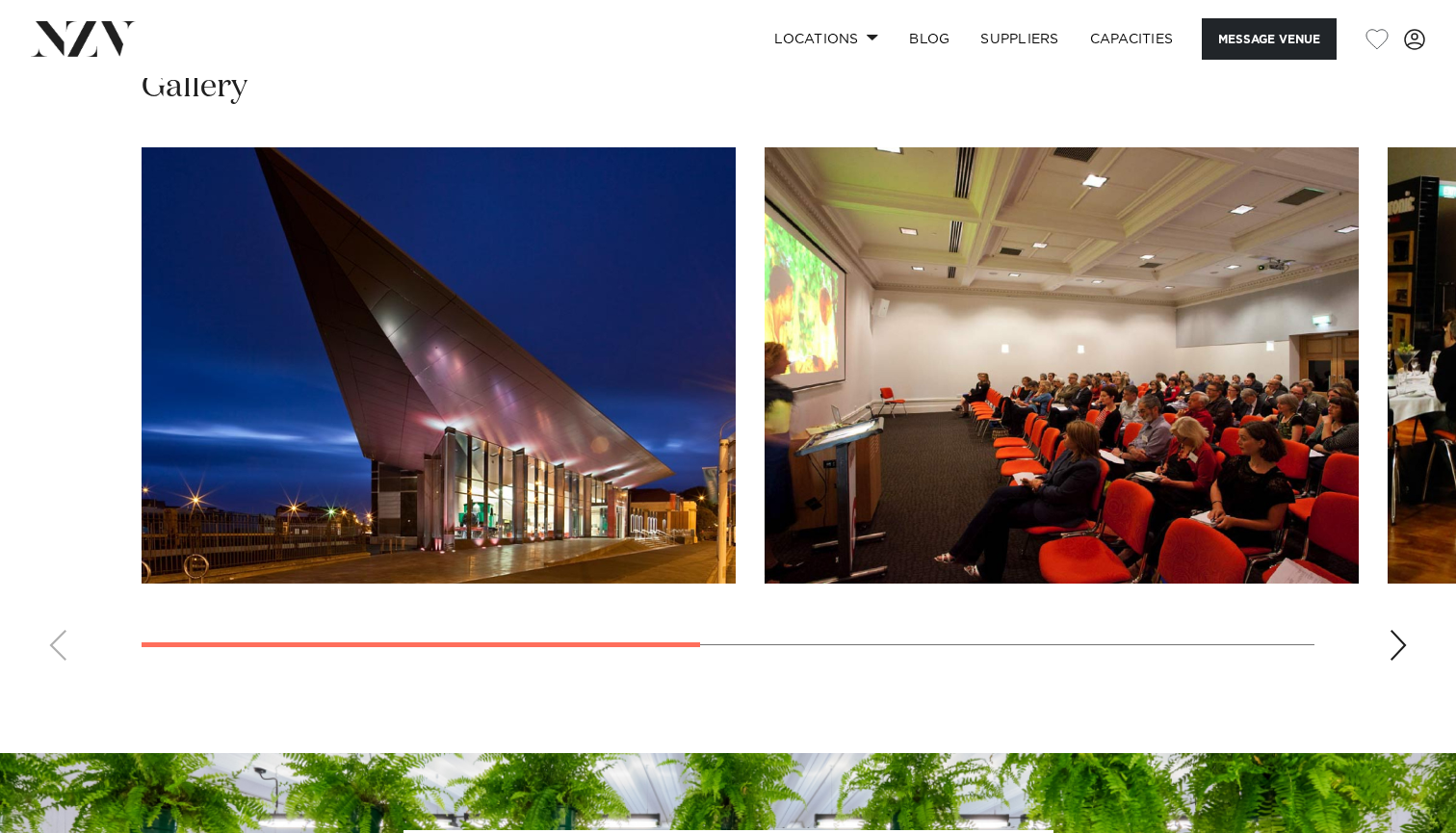
click at [1389, 645] on div "Next slide" at bounding box center [1398, 645] width 20 height 30
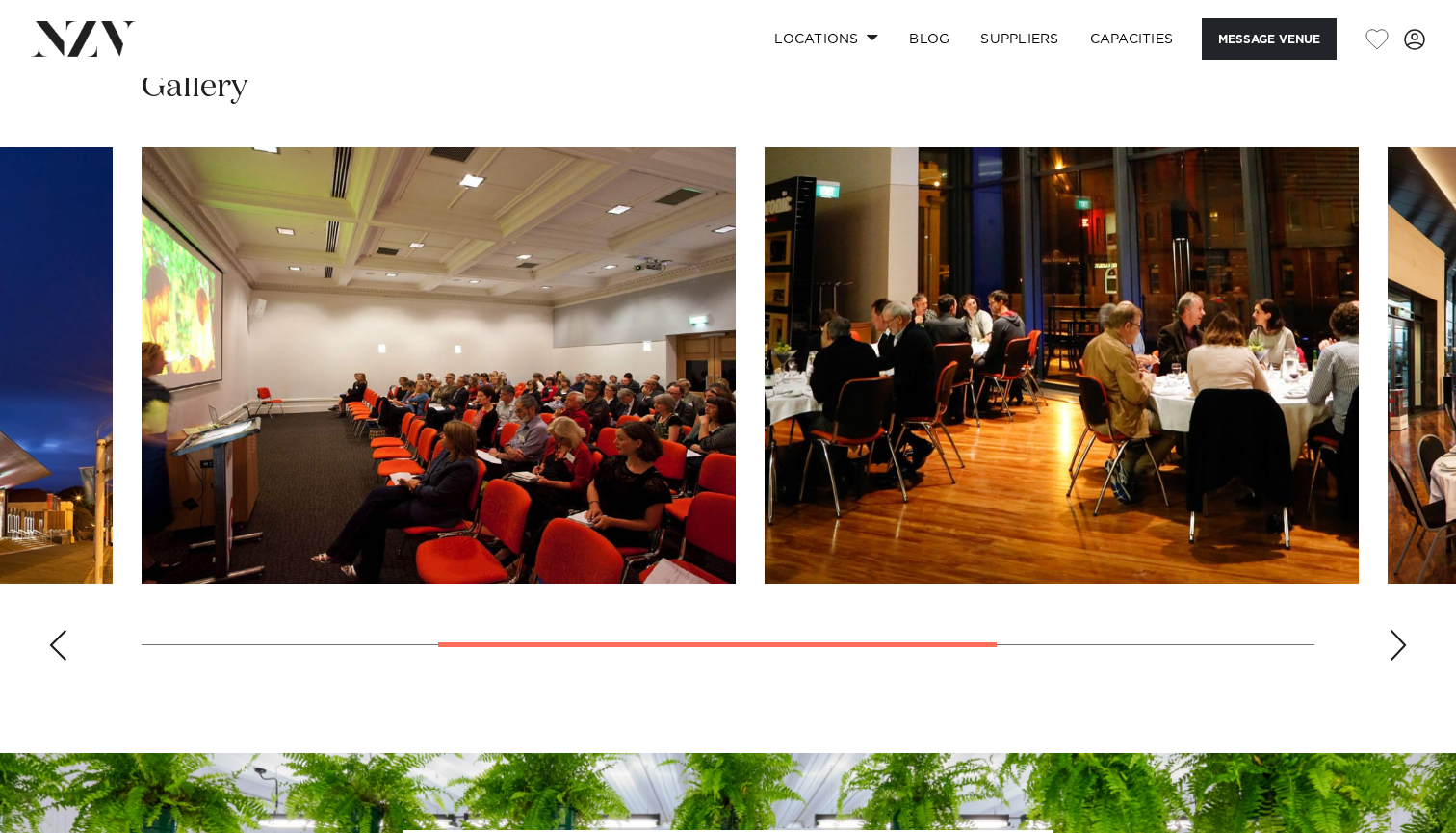
click at [1389, 645] on div "Next slide" at bounding box center [1398, 645] width 20 height 30
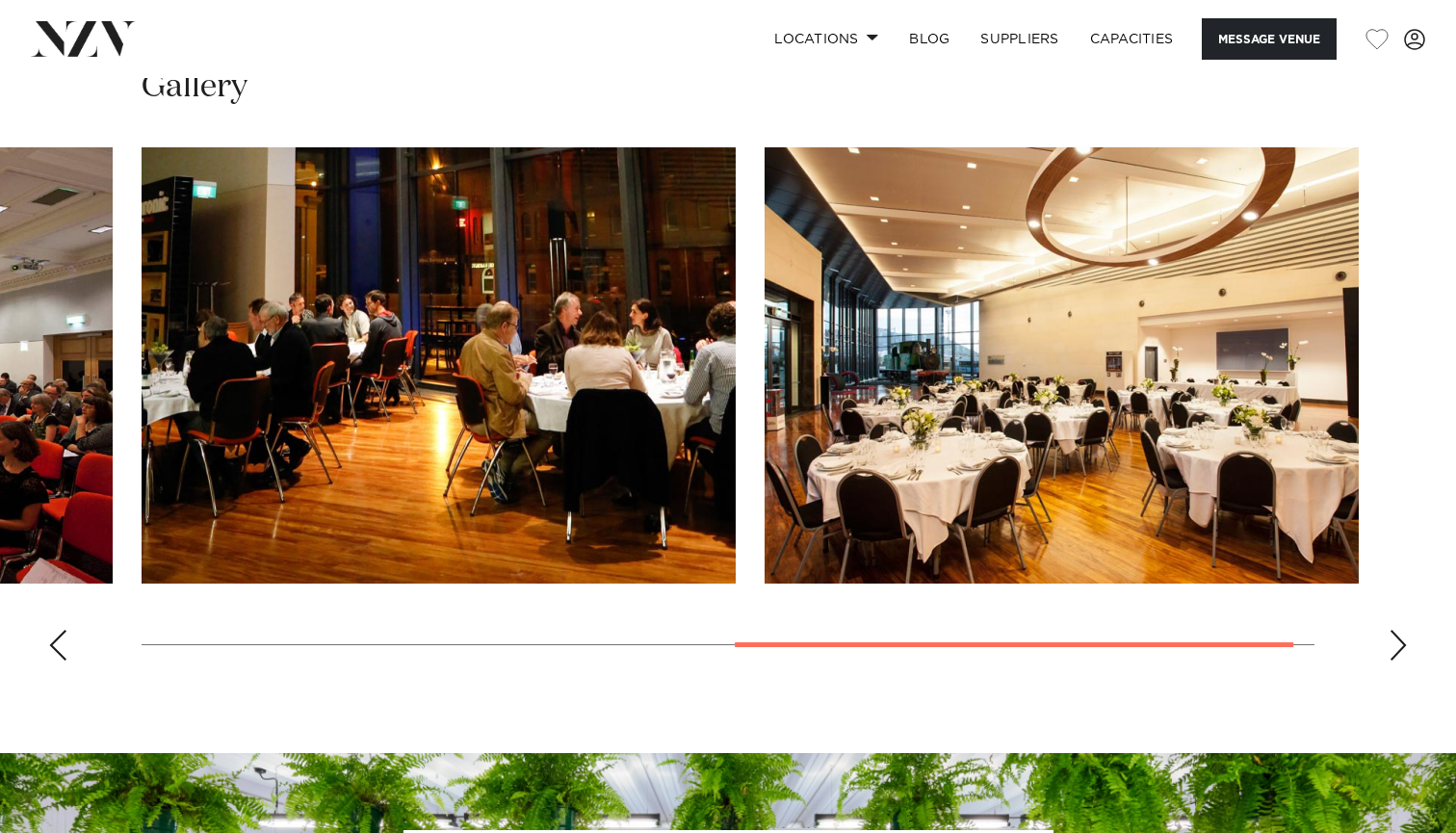
click at [1389, 645] on div "Next slide" at bounding box center [1398, 645] width 20 height 30
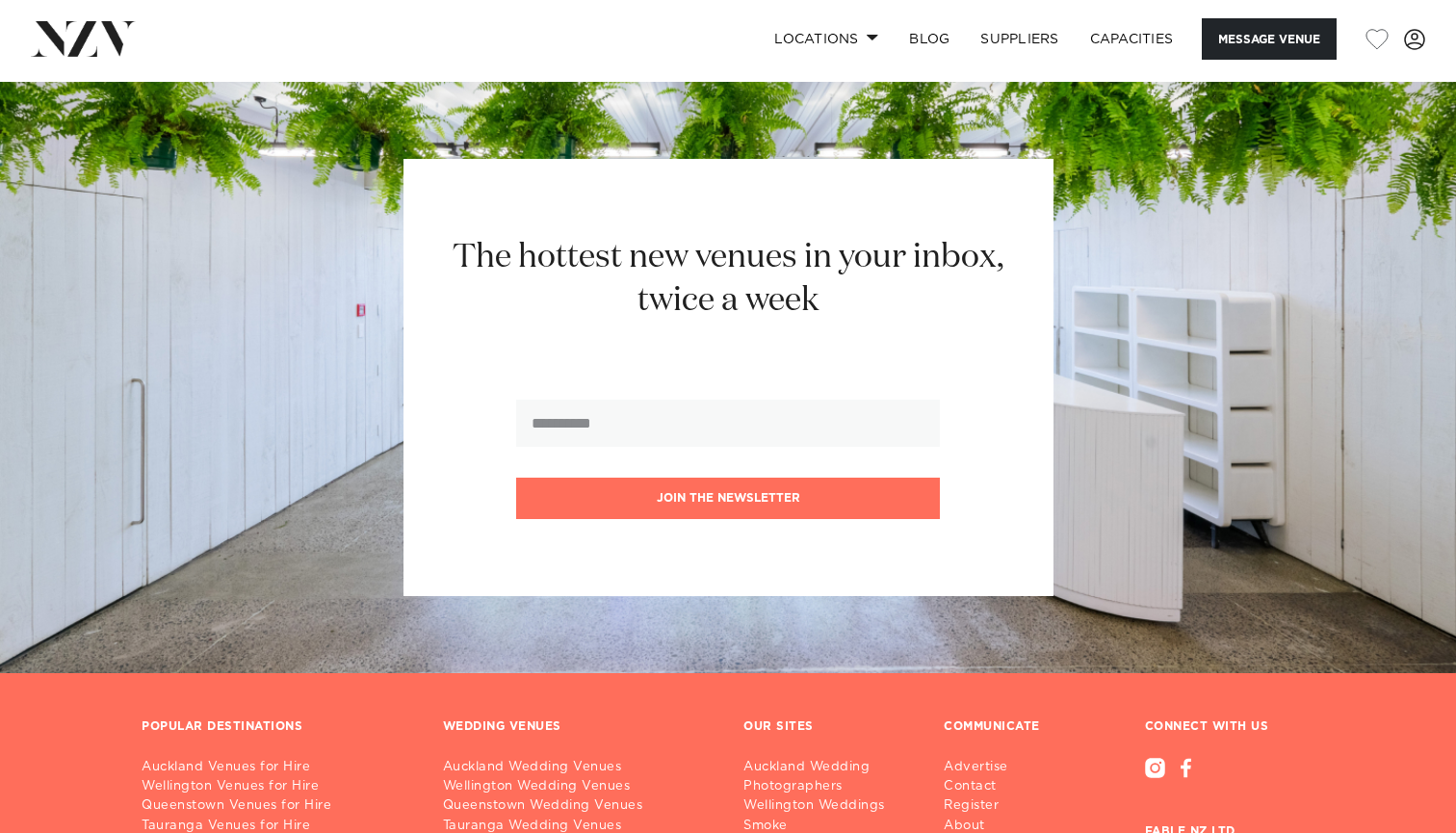
scroll to position [2151, 0]
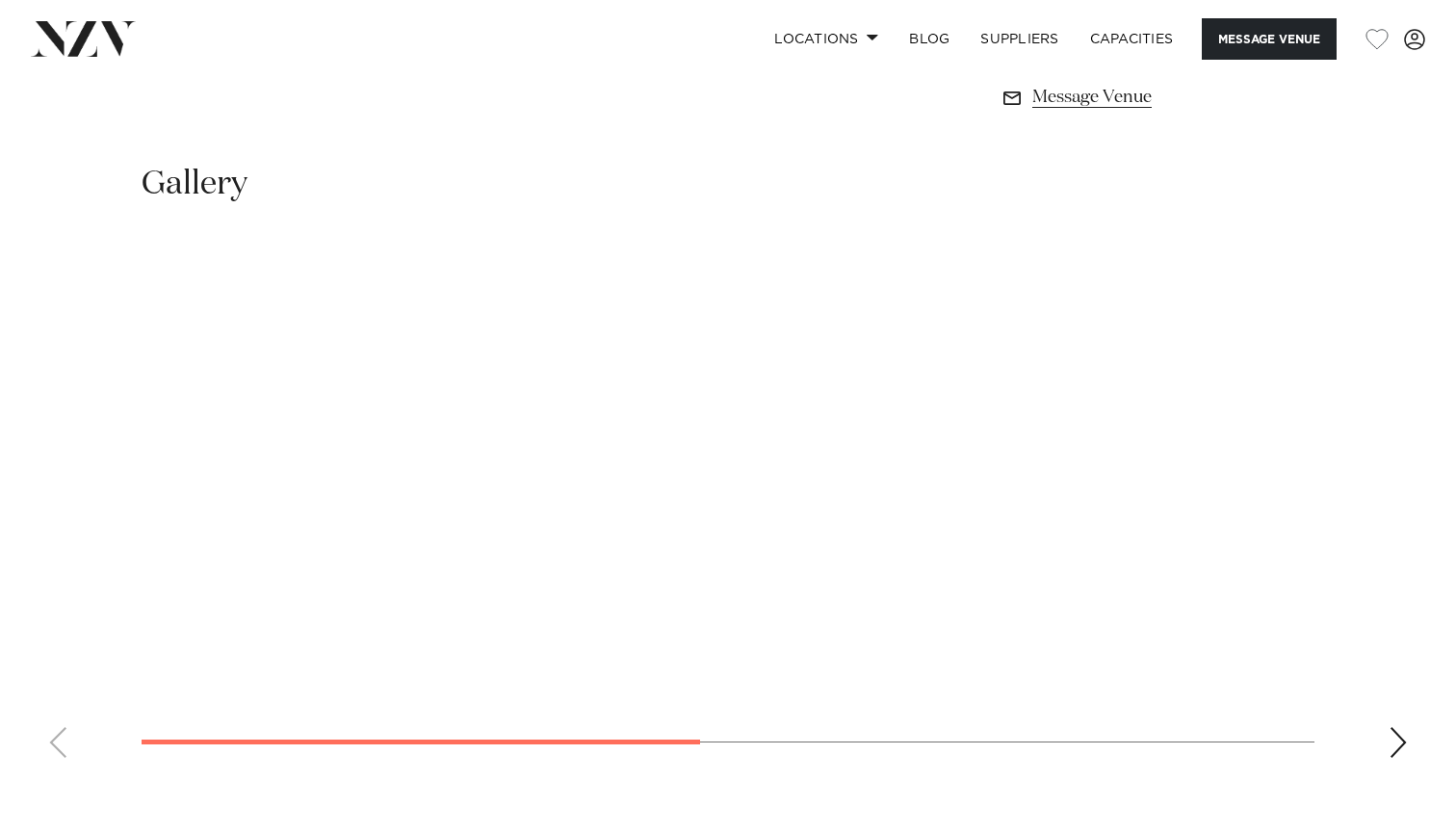
scroll to position [1327, 0]
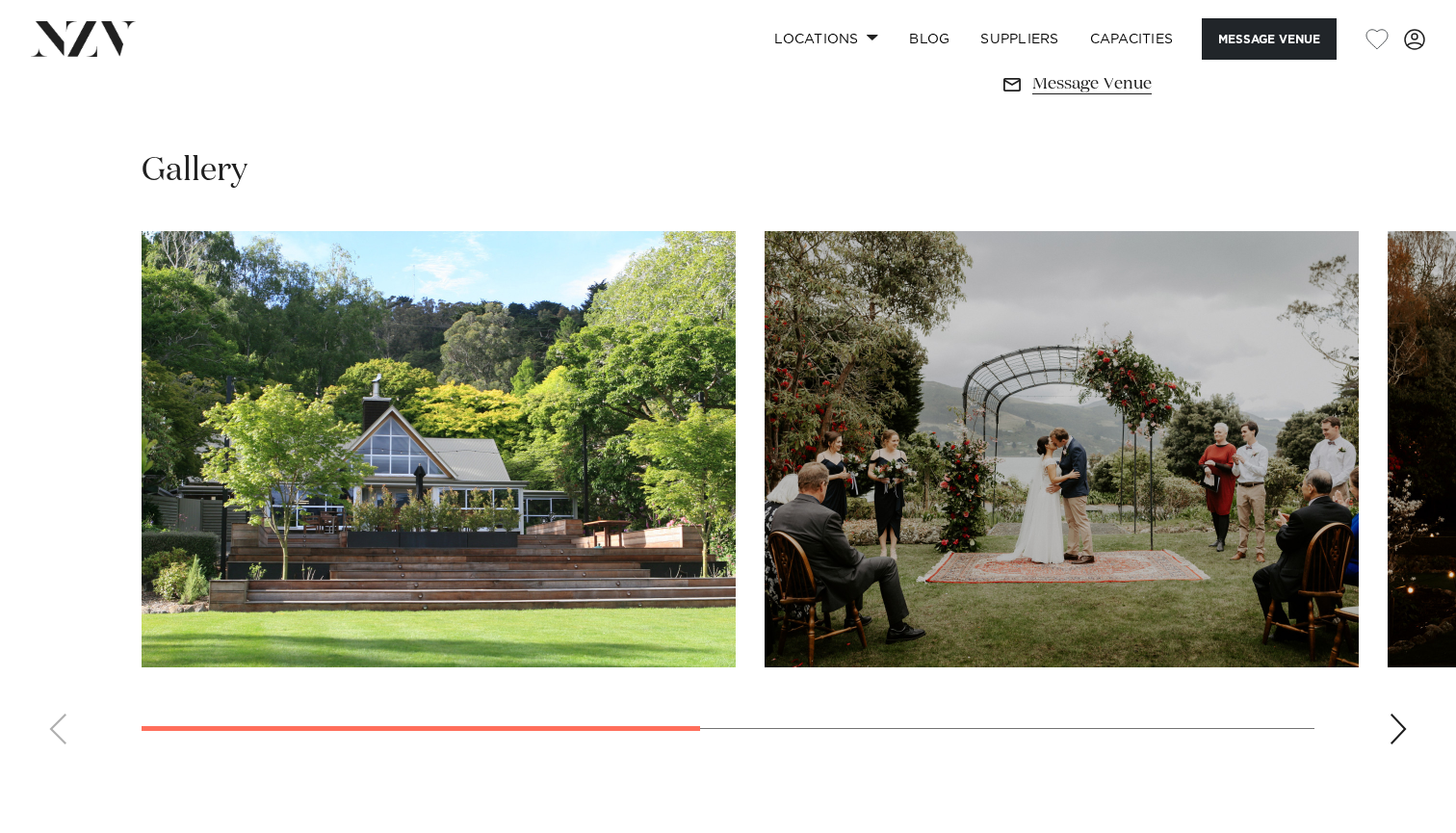
click at [1400, 738] on div "Next slide" at bounding box center [1398, 728] width 20 height 30
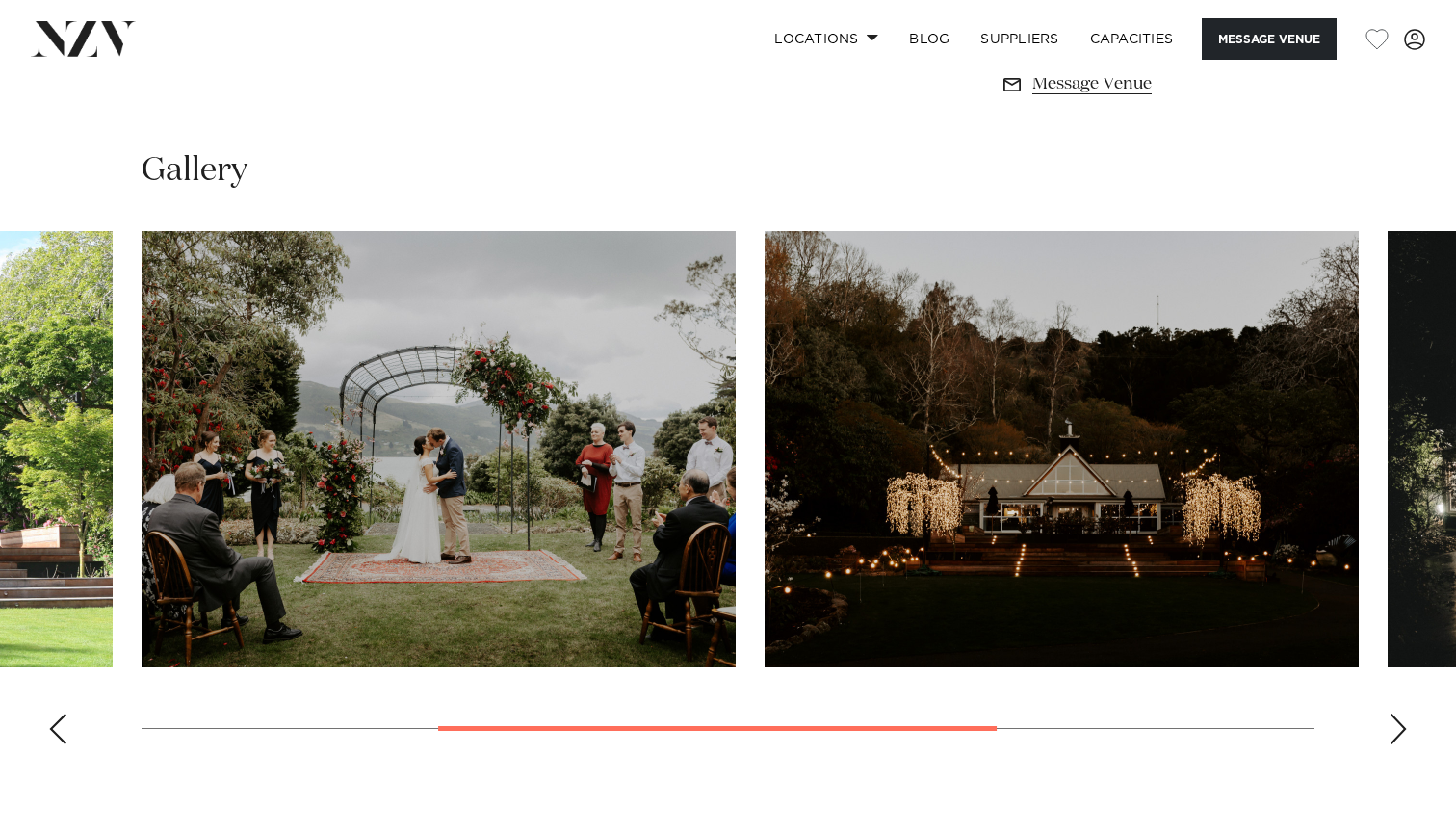
click at [1400, 738] on div "Next slide" at bounding box center [1398, 728] width 20 height 30
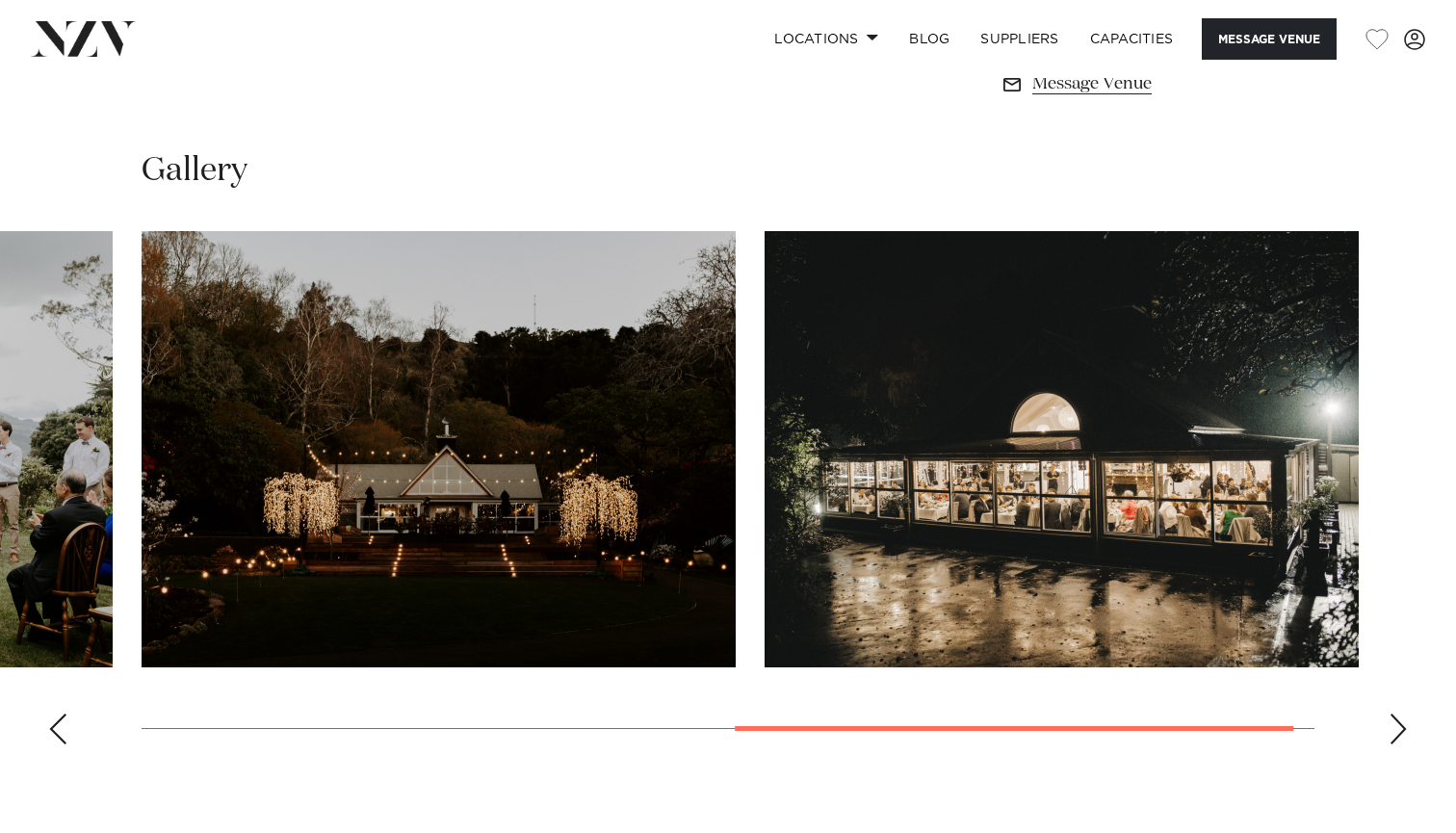
click at [1400, 738] on div "Next slide" at bounding box center [1398, 728] width 20 height 30
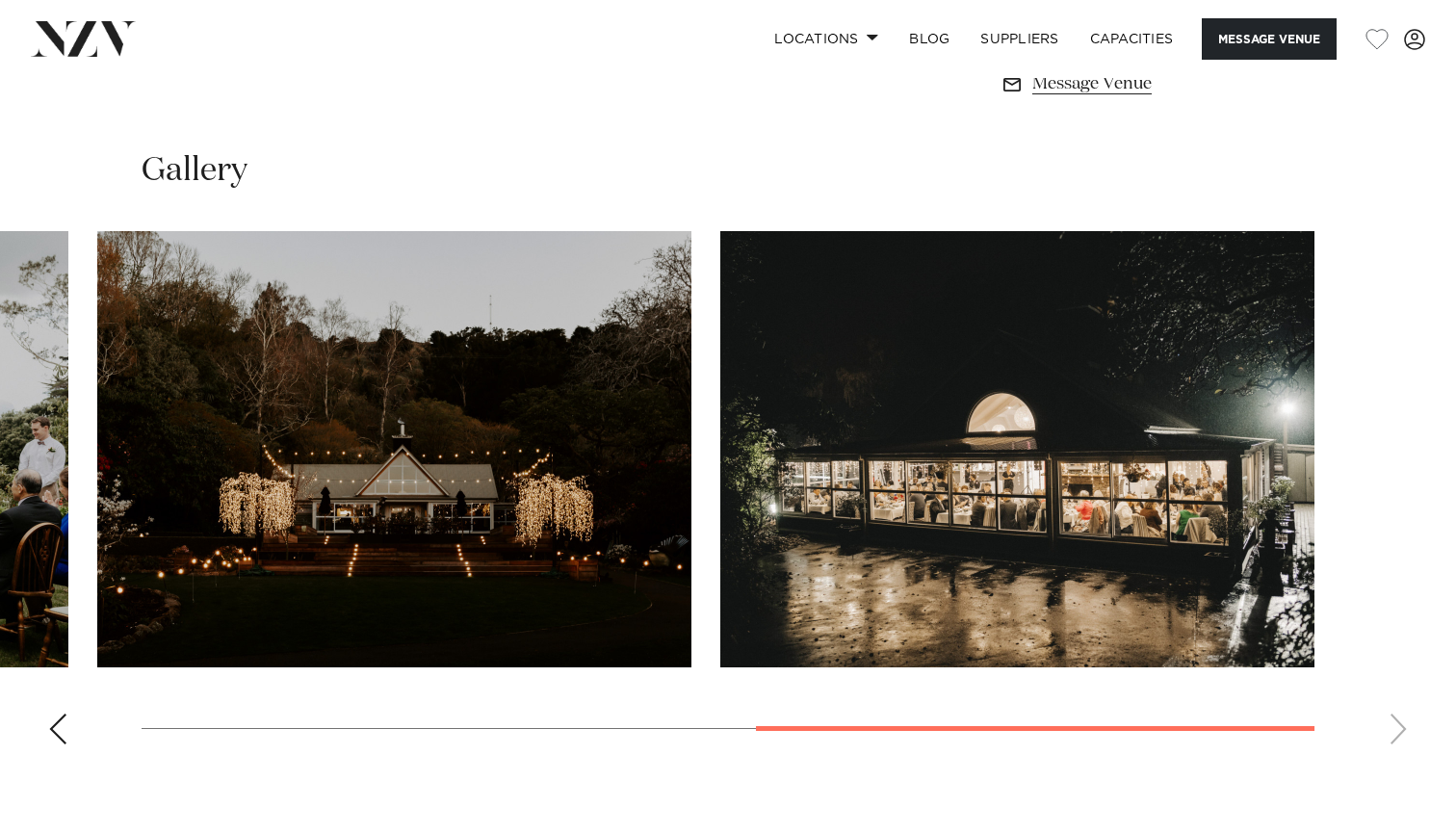
click at [52, 730] on div "Previous slide" at bounding box center [58, 728] width 20 height 30
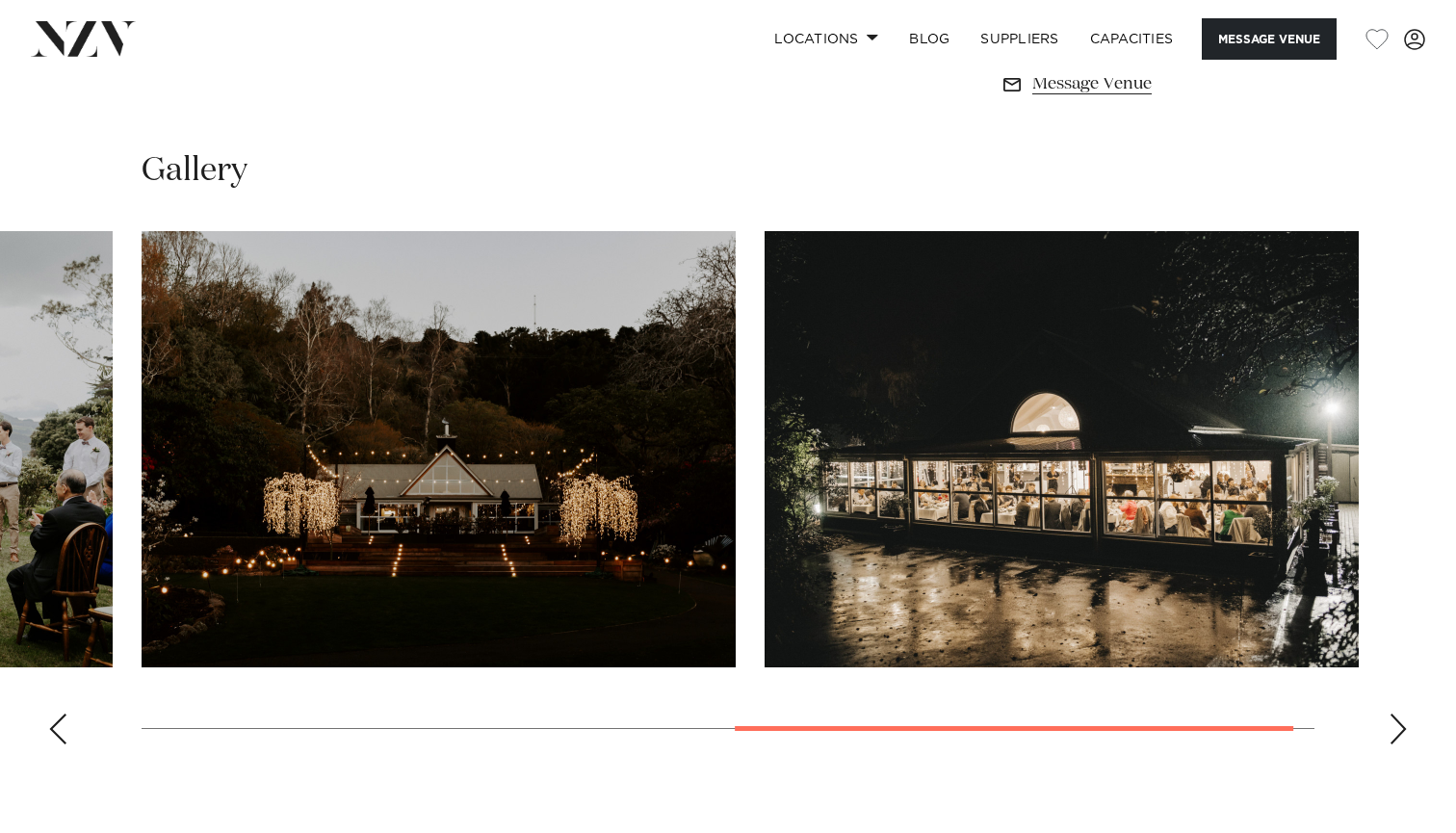
click at [52, 730] on div "Previous slide" at bounding box center [58, 728] width 20 height 30
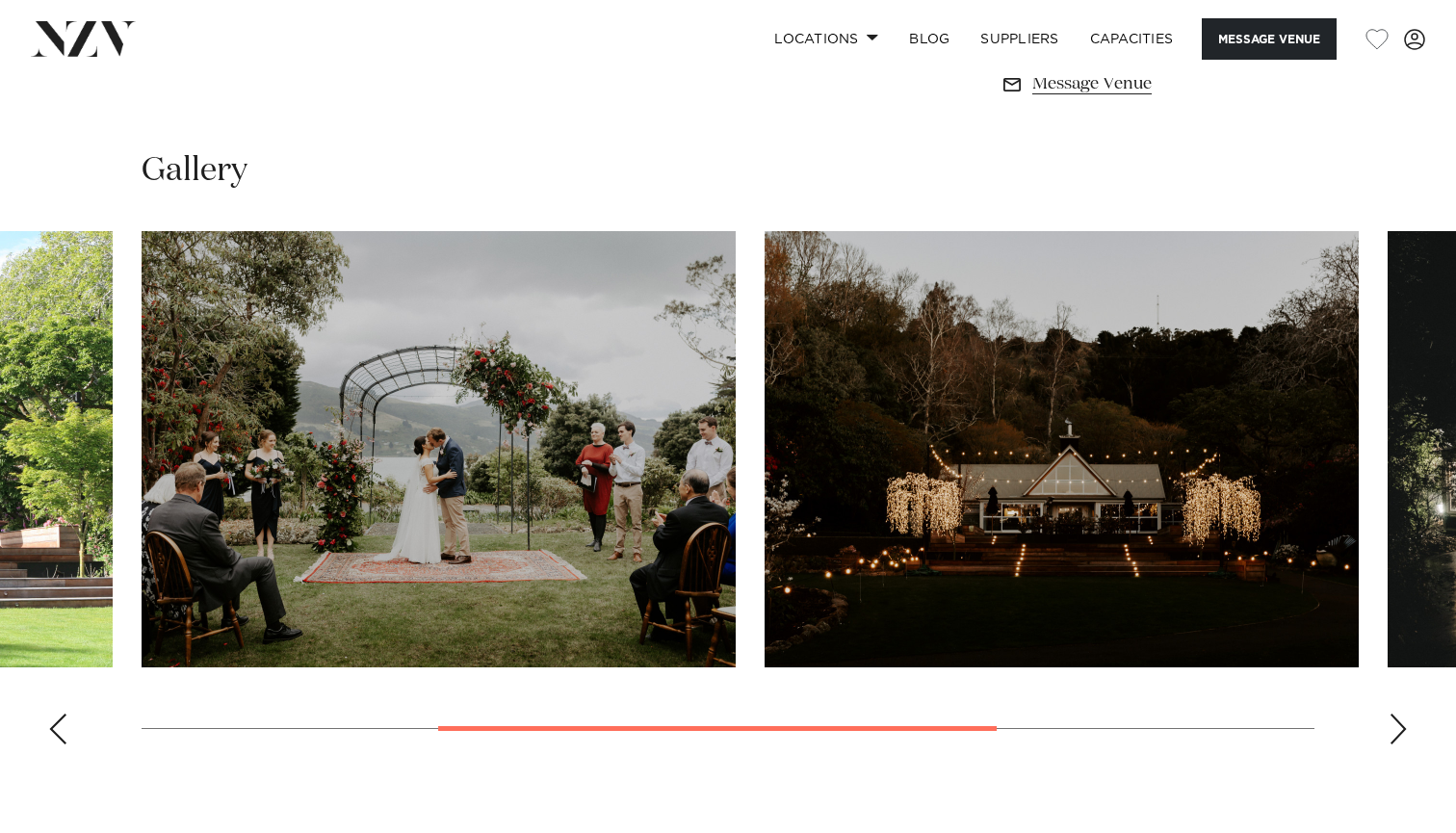
click at [52, 730] on div "Previous slide" at bounding box center [58, 728] width 20 height 30
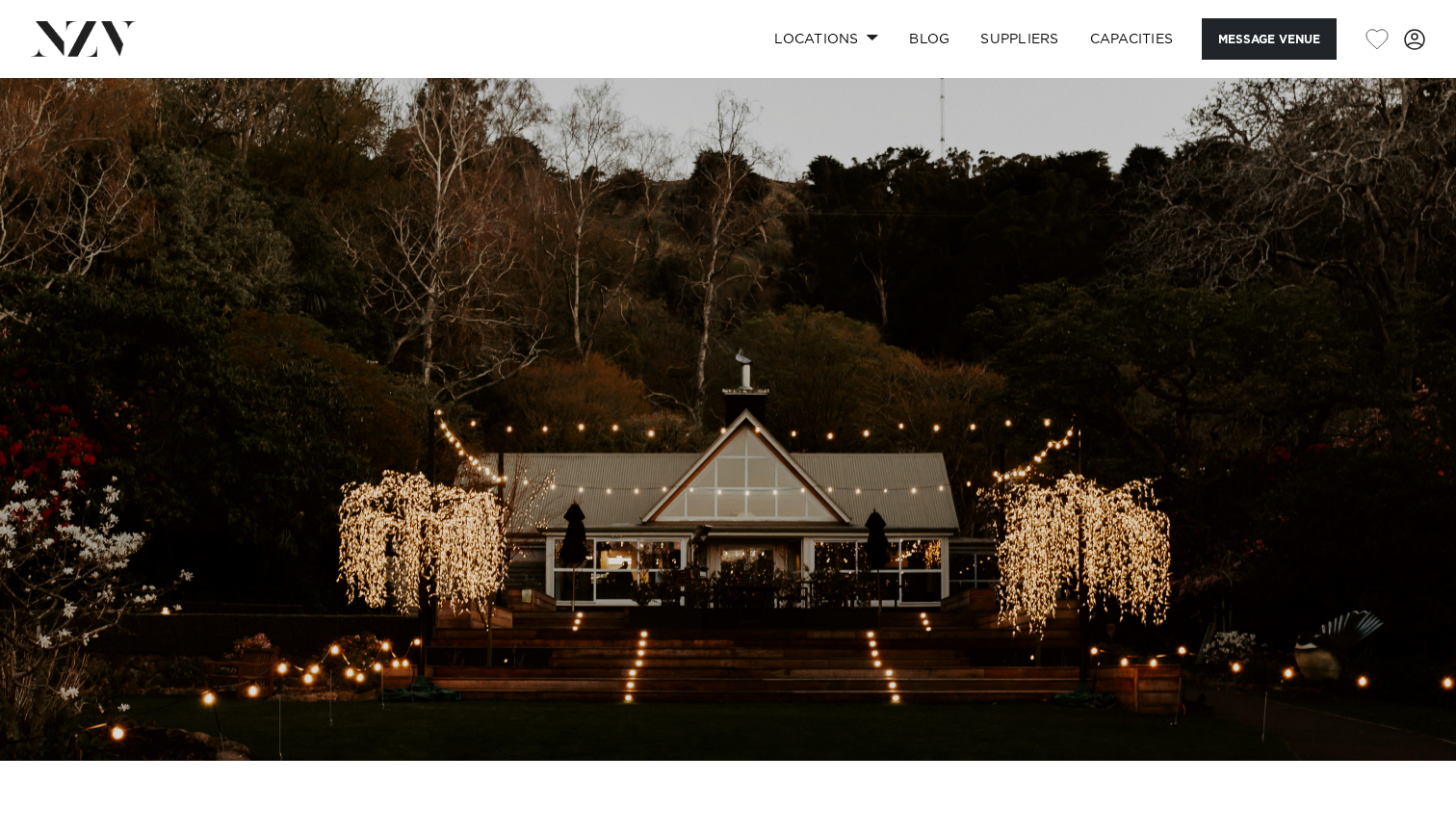
scroll to position [0, 0]
click at [838, 31] on link "Locations" at bounding box center [825, 39] width 134 height 41
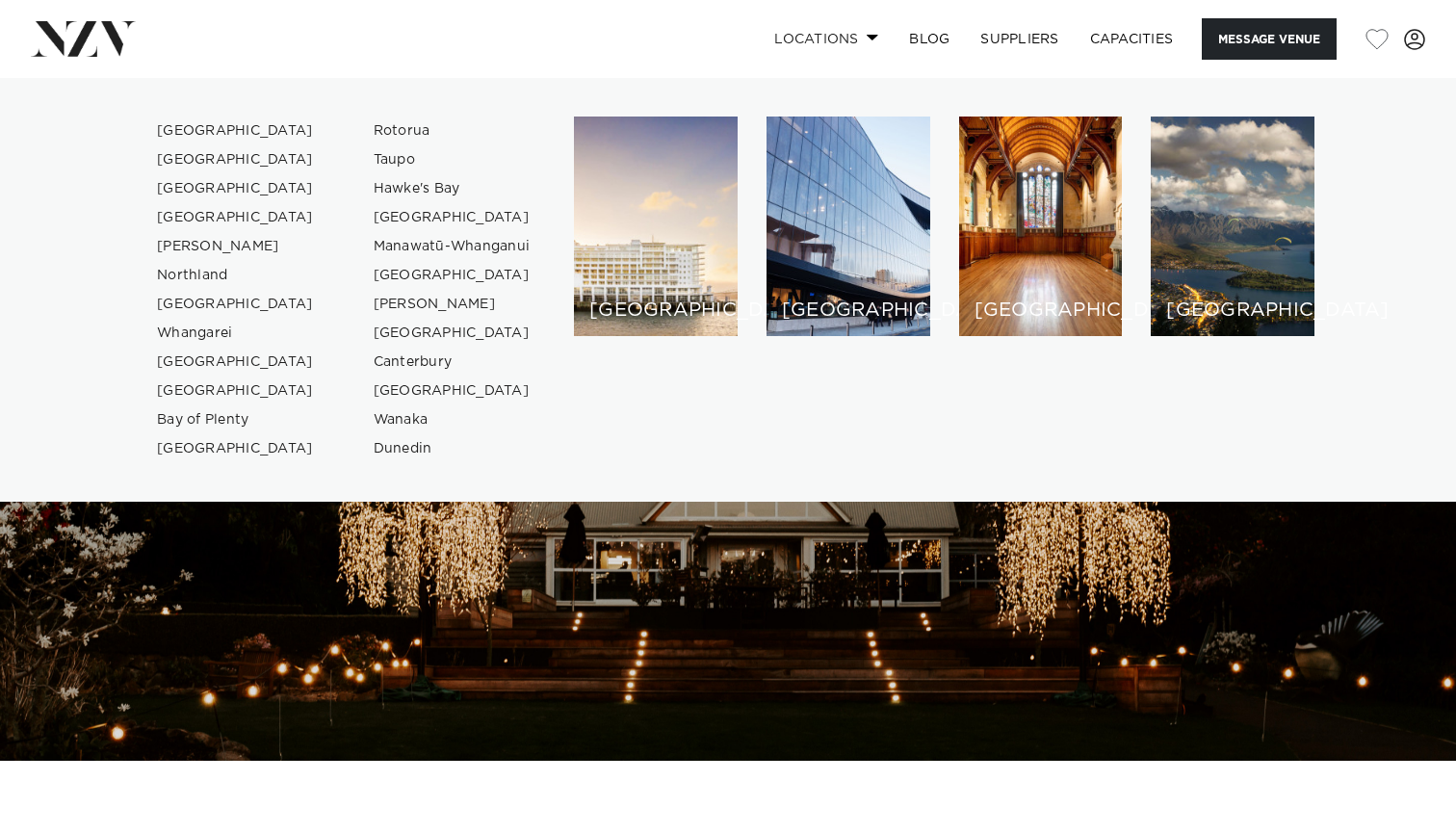
click at [838, 31] on link "Locations" at bounding box center [825, 39] width 134 height 41
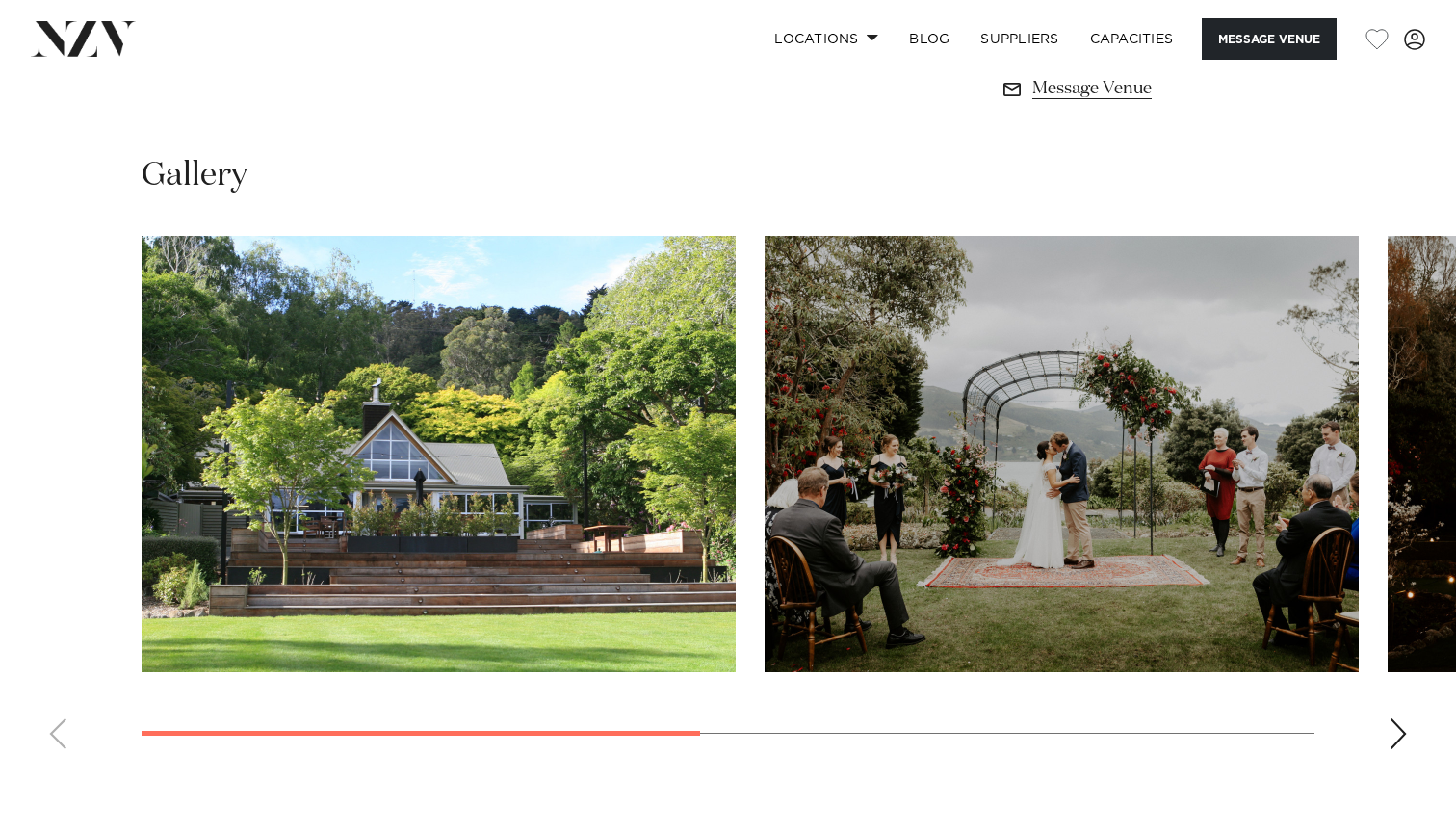
scroll to position [1425, 0]
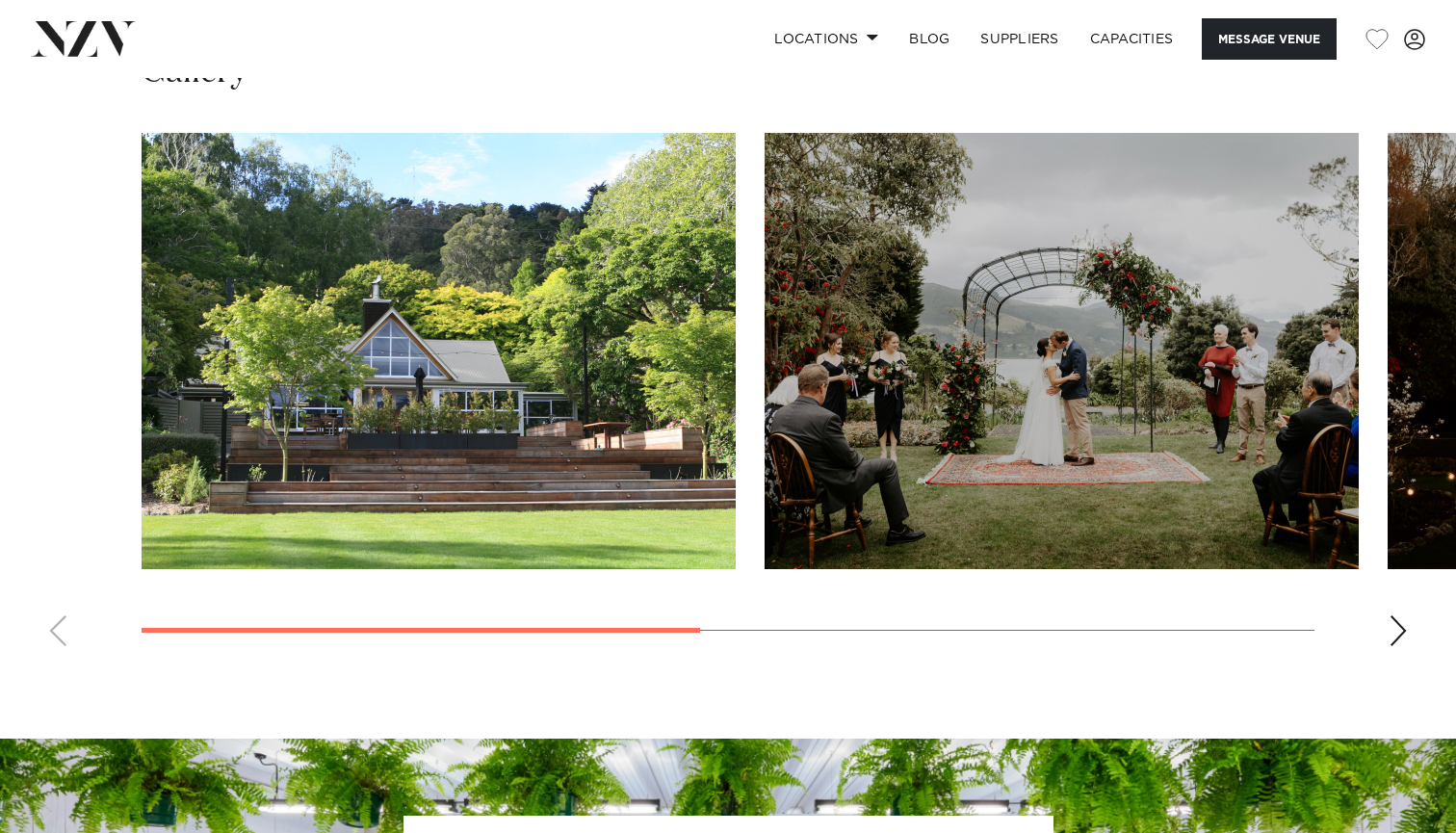
click at [1399, 630] on div "Next slide" at bounding box center [1398, 630] width 20 height 30
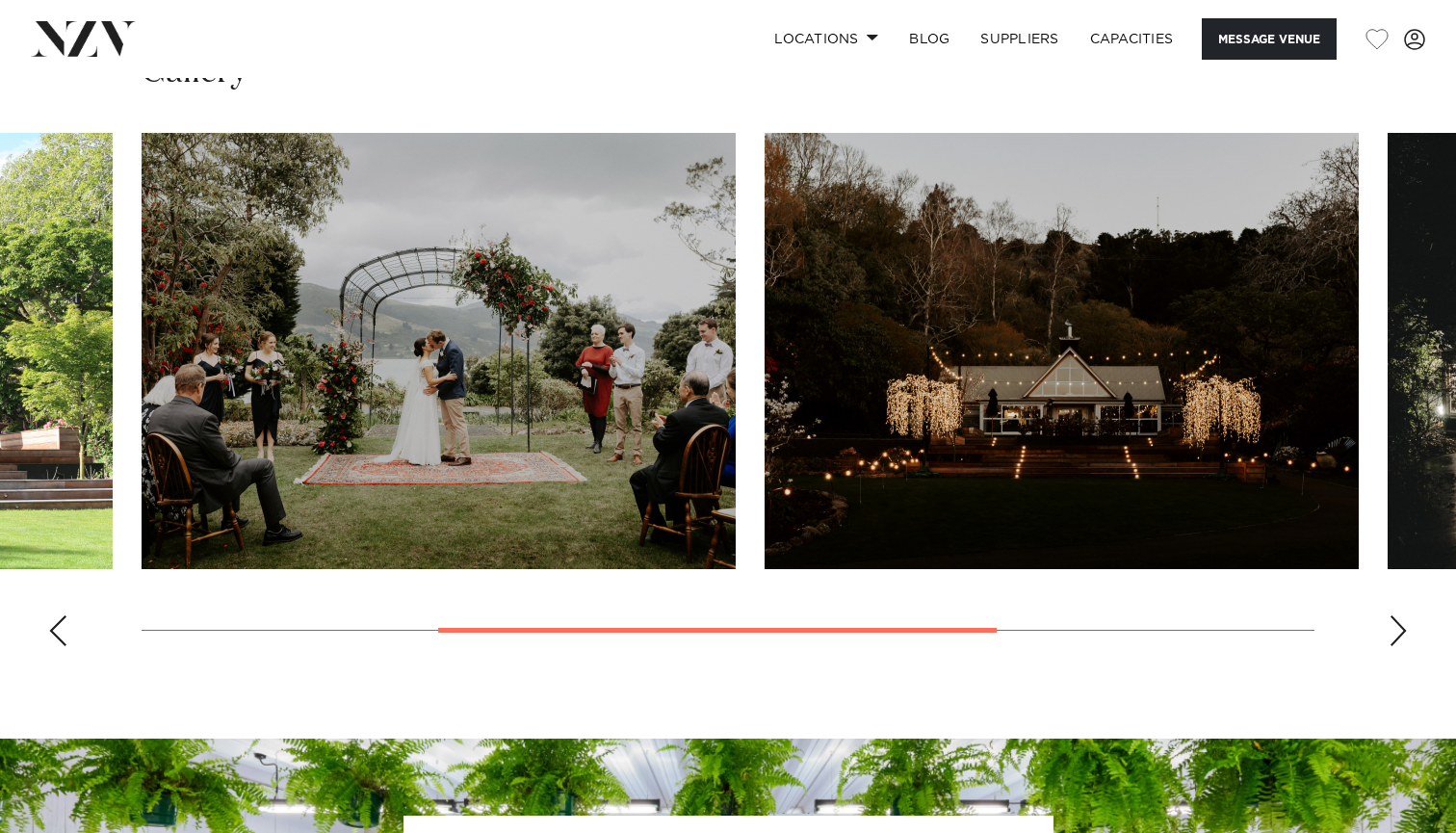
click at [1399, 630] on div "Next slide" at bounding box center [1398, 630] width 20 height 30
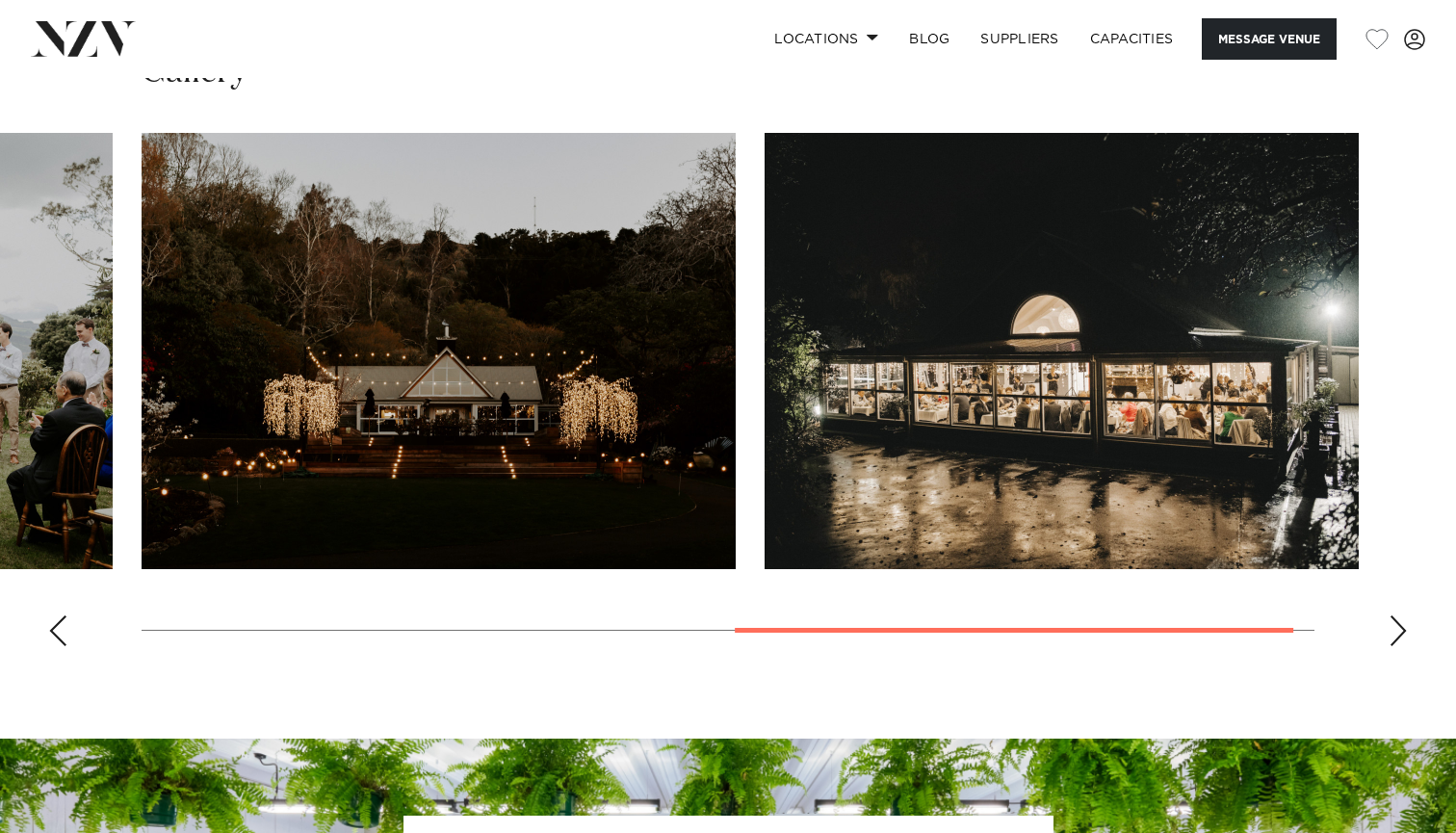
click at [1399, 630] on div "Next slide" at bounding box center [1398, 630] width 20 height 30
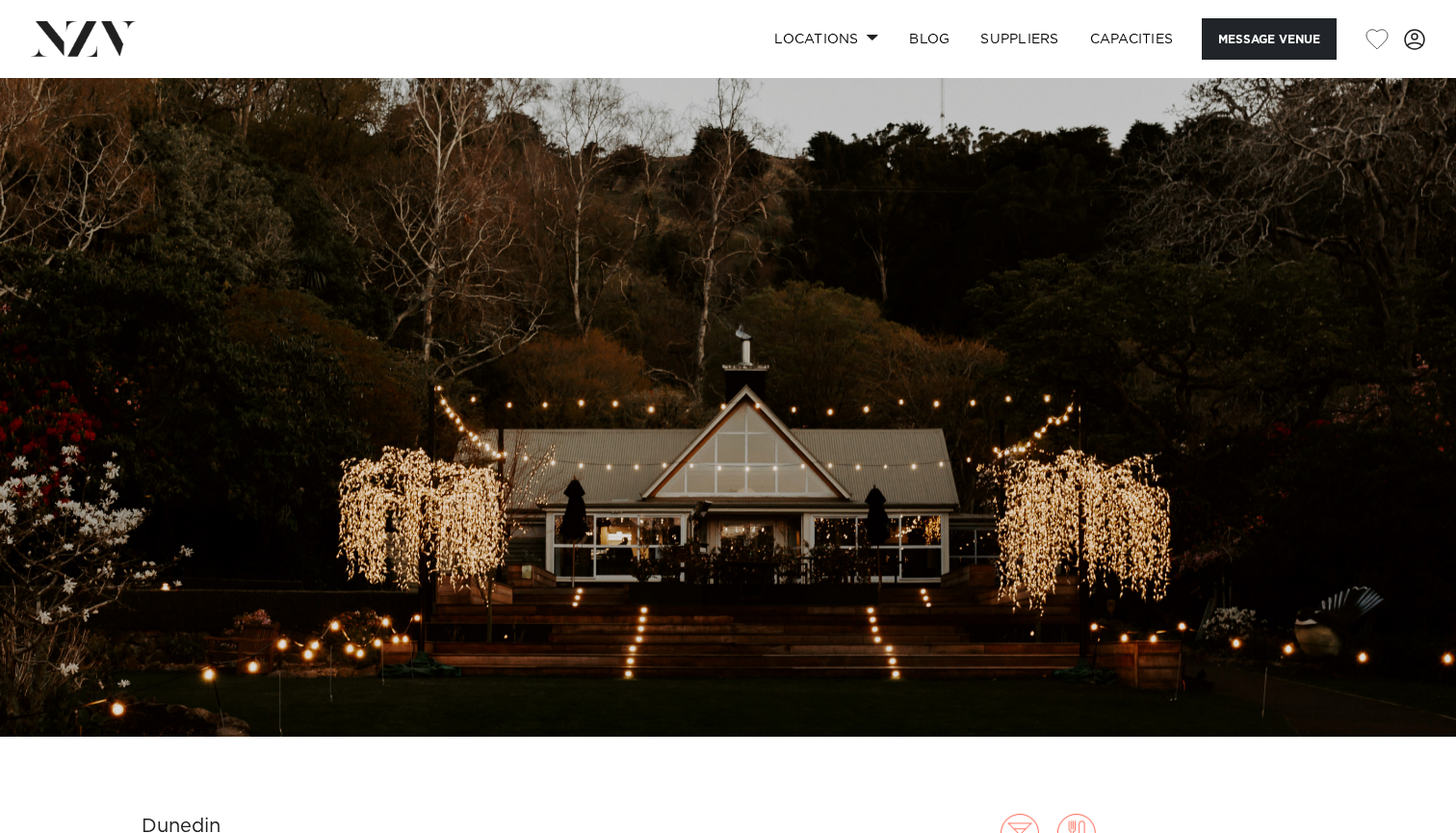
scroll to position [9, 0]
